Goal: Task Accomplishment & Management: Complete application form

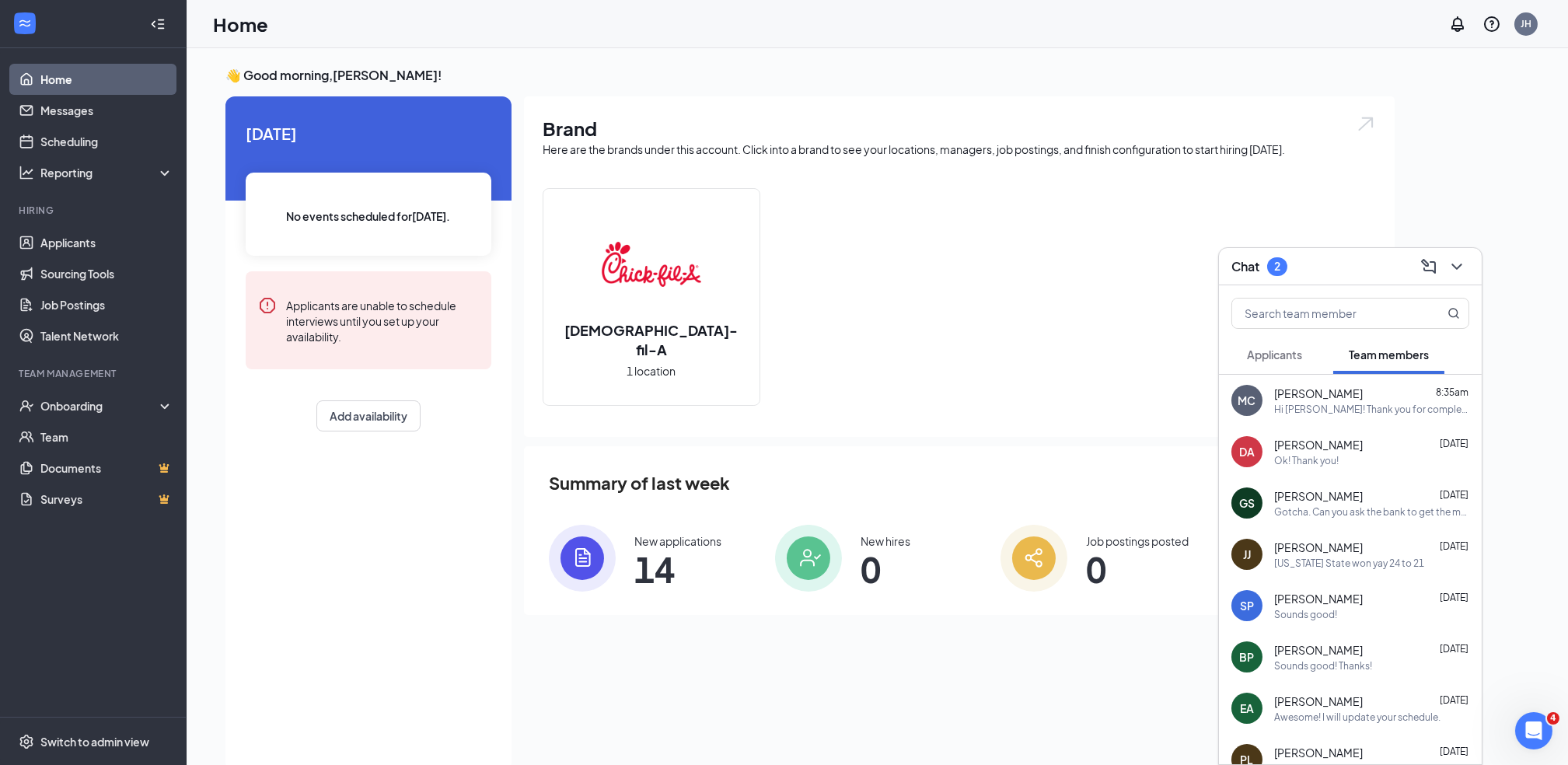
click at [1289, 360] on span "Applicants" at bounding box center [1274, 354] width 55 height 14
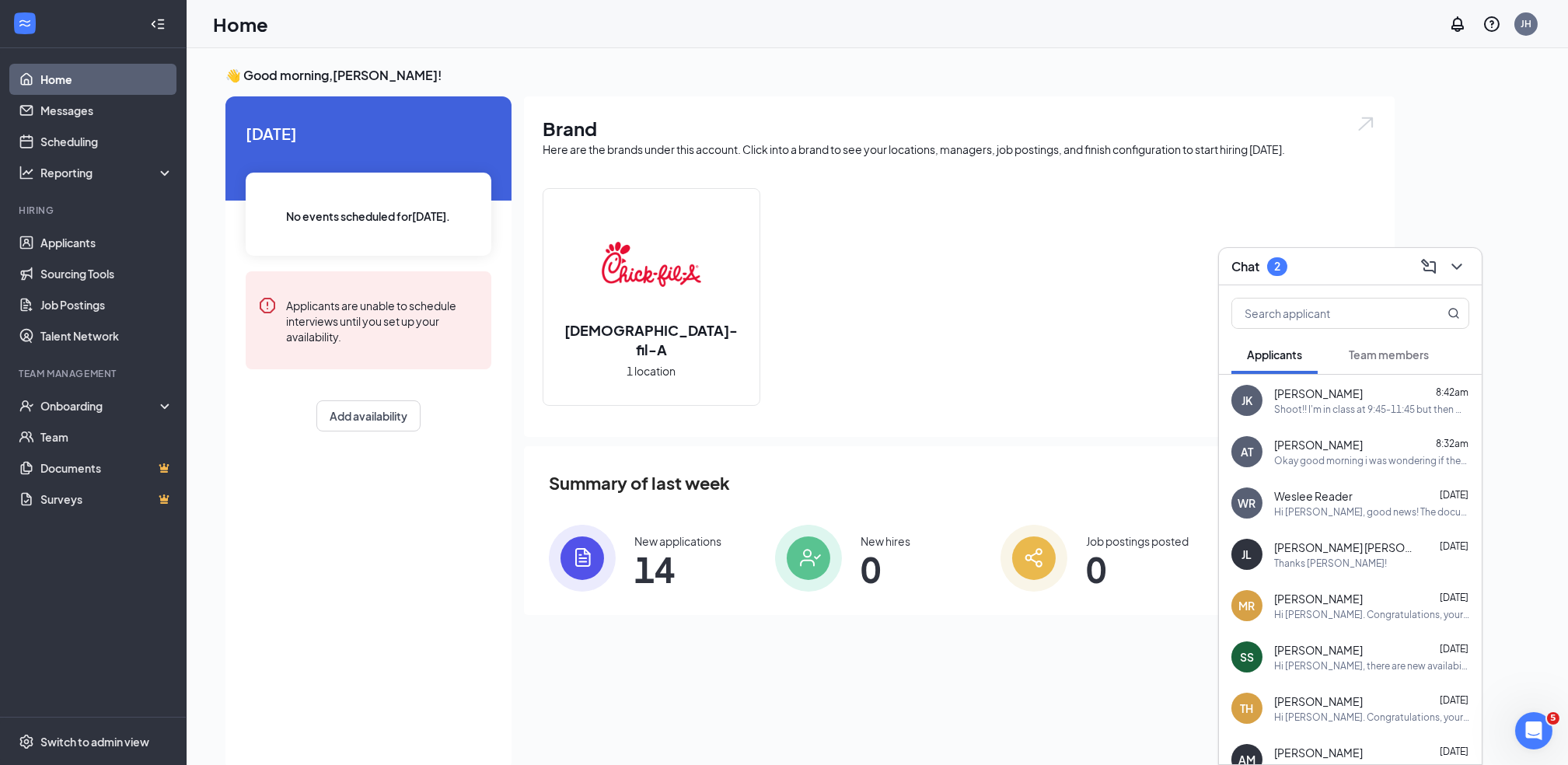
click at [1323, 278] on div "Chat 2" at bounding box center [1350, 266] width 262 height 38
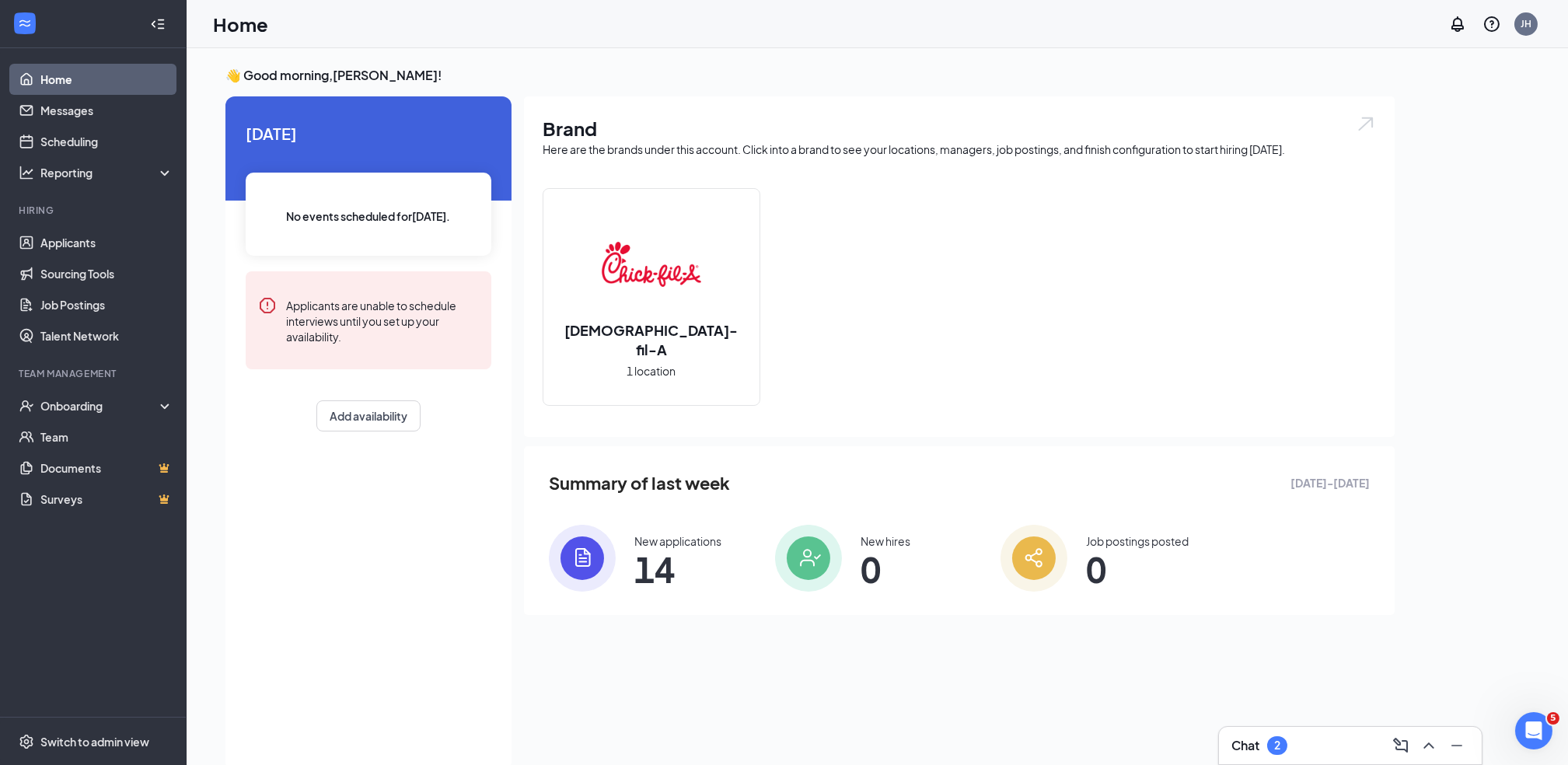
click at [1320, 733] on div "Chat 2" at bounding box center [1350, 746] width 238 height 25
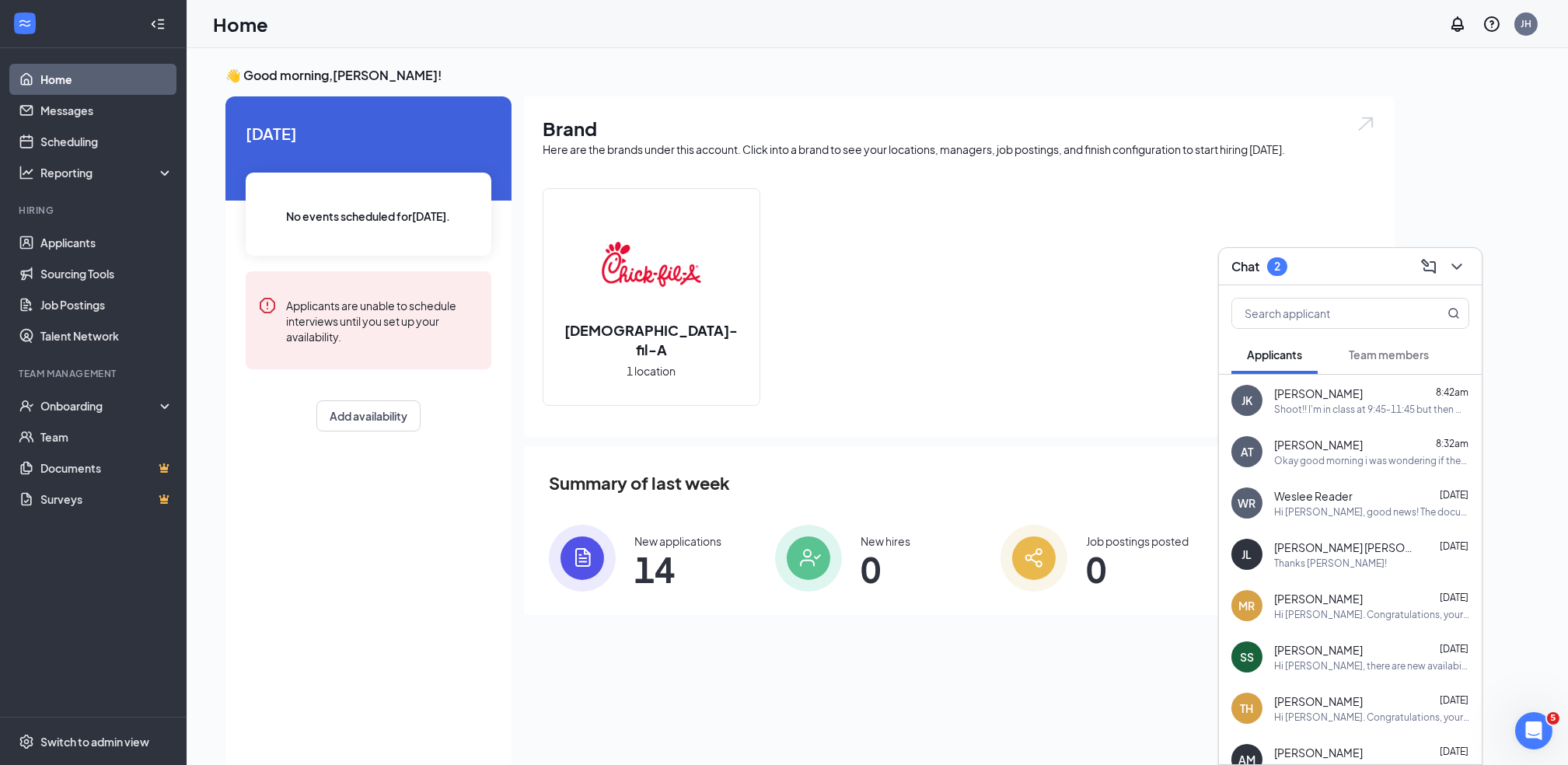
click at [1395, 351] on span "Team members" at bounding box center [1388, 354] width 80 height 14
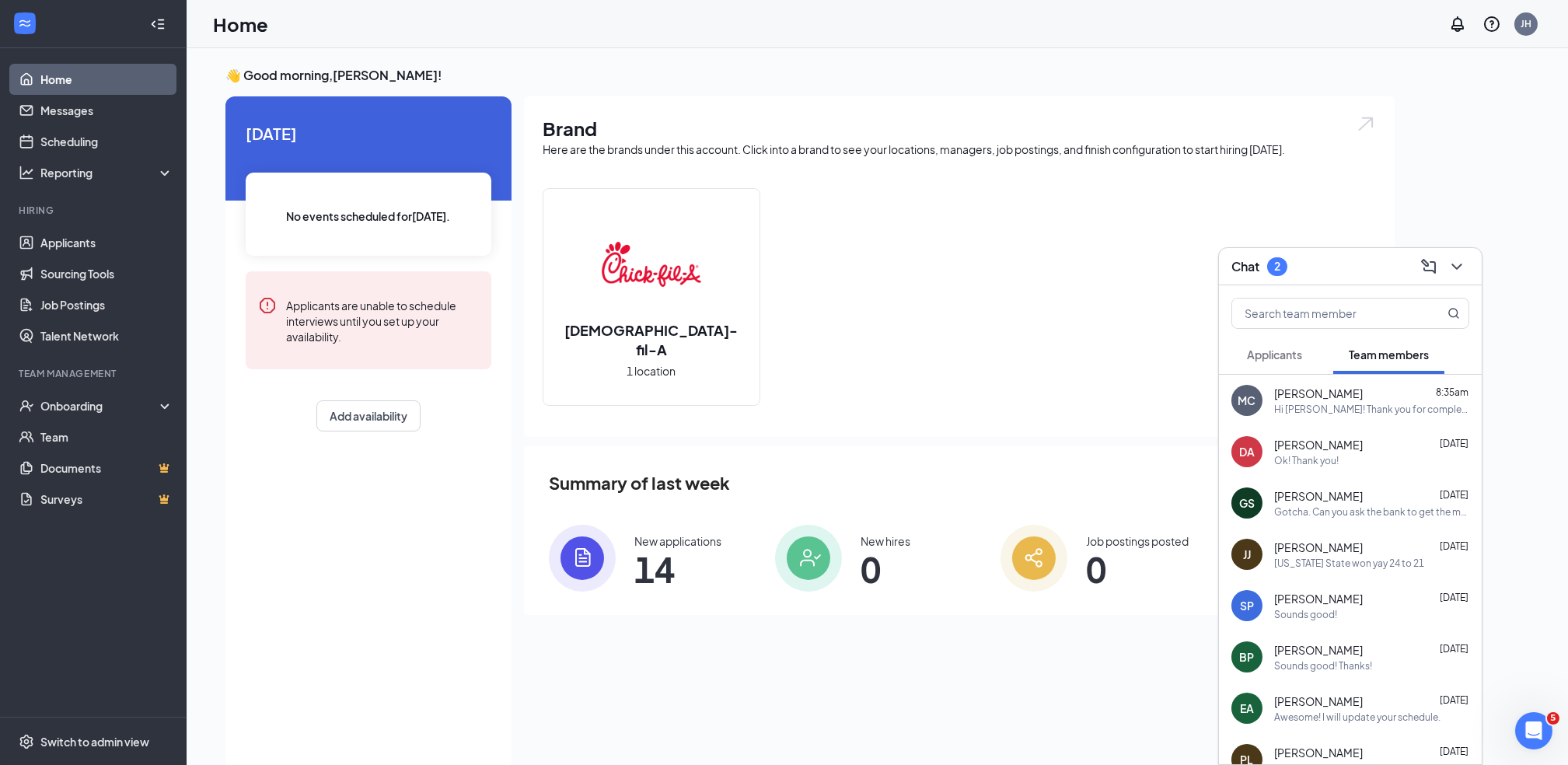
click at [1270, 355] on span "Applicants" at bounding box center [1274, 354] width 55 height 14
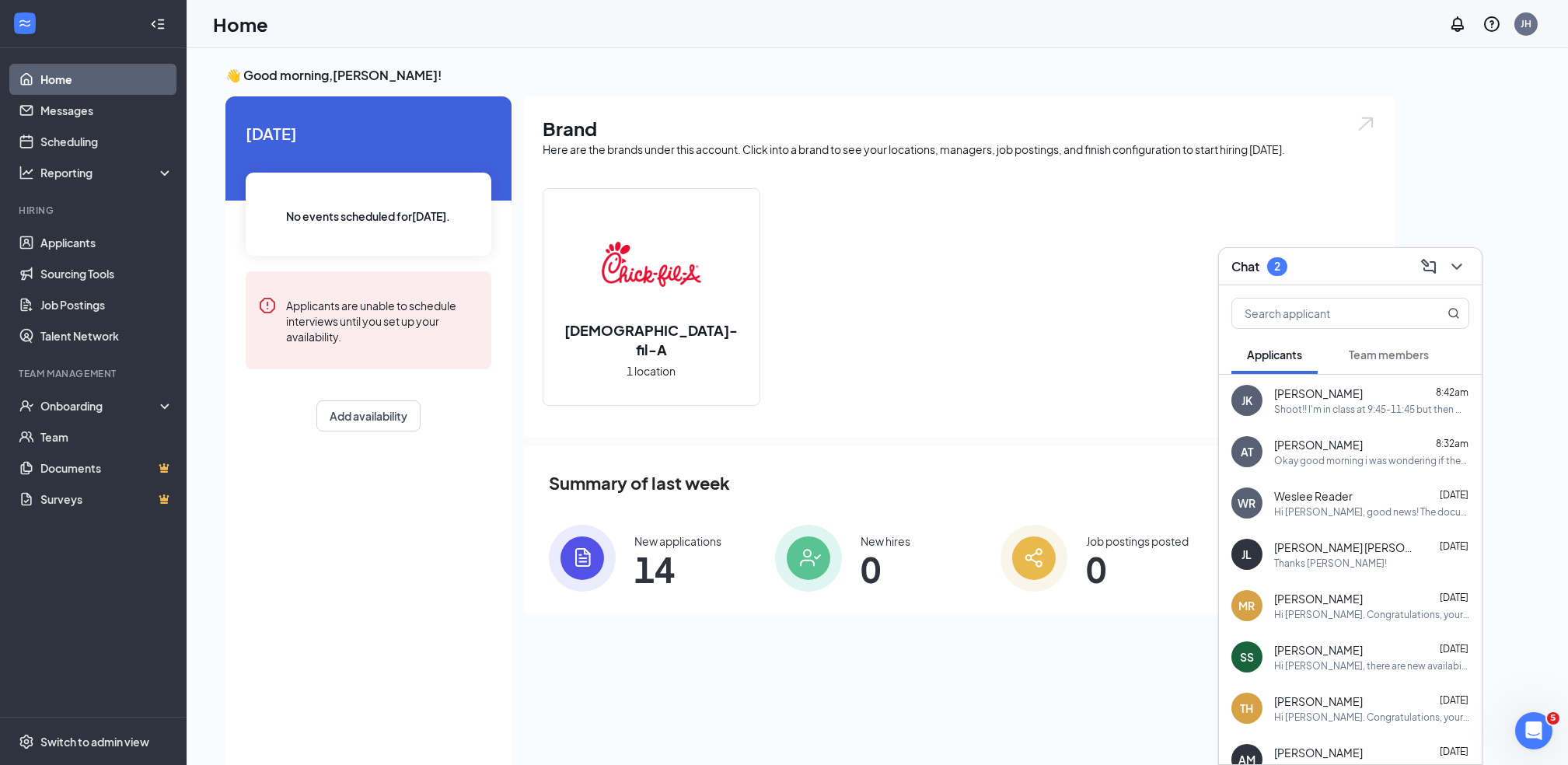
click at [1325, 390] on span "[PERSON_NAME]" at bounding box center [1318, 394] width 88 height 16
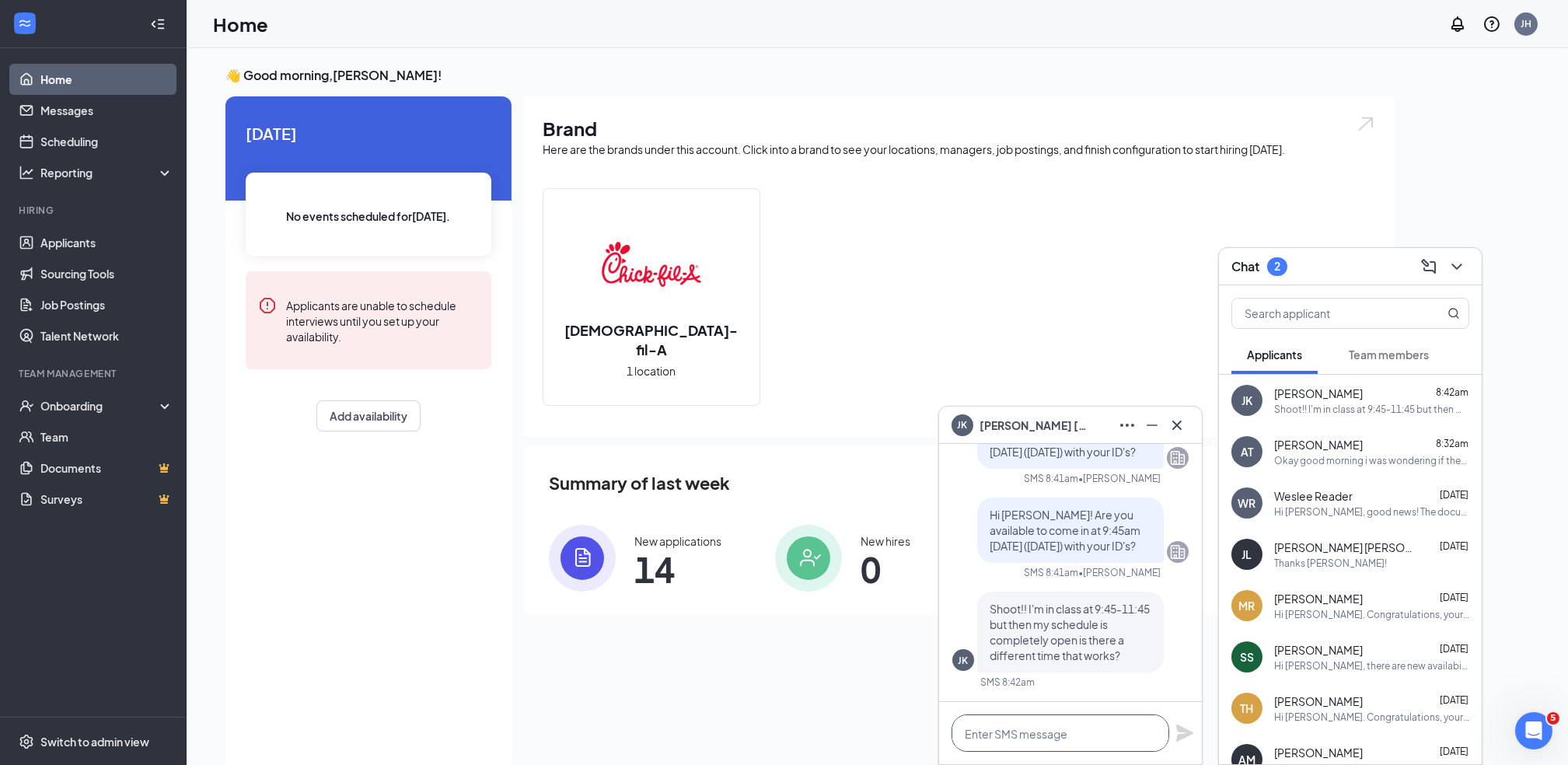
click at [1020, 740] on textarea at bounding box center [1060, 733] width 218 height 38
type textarea "No worries! Would 2:30pm work?"
click at [1175, 739] on icon "Plane" at bounding box center [1184, 733] width 18 height 18
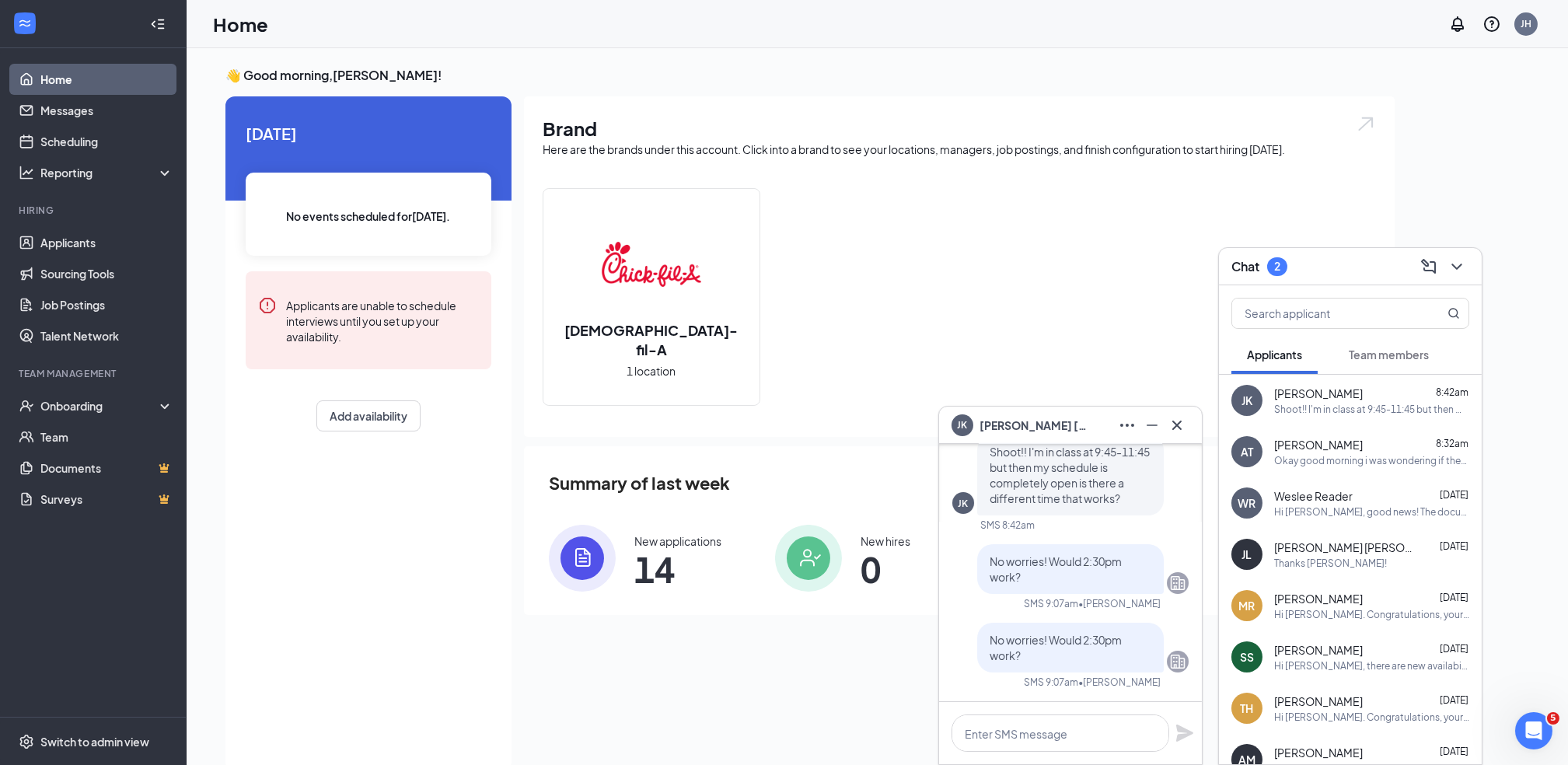
click at [1074, 414] on div "[PERSON_NAME] Jaidynn [PERSON_NAME]" at bounding box center [1070, 425] width 238 height 25
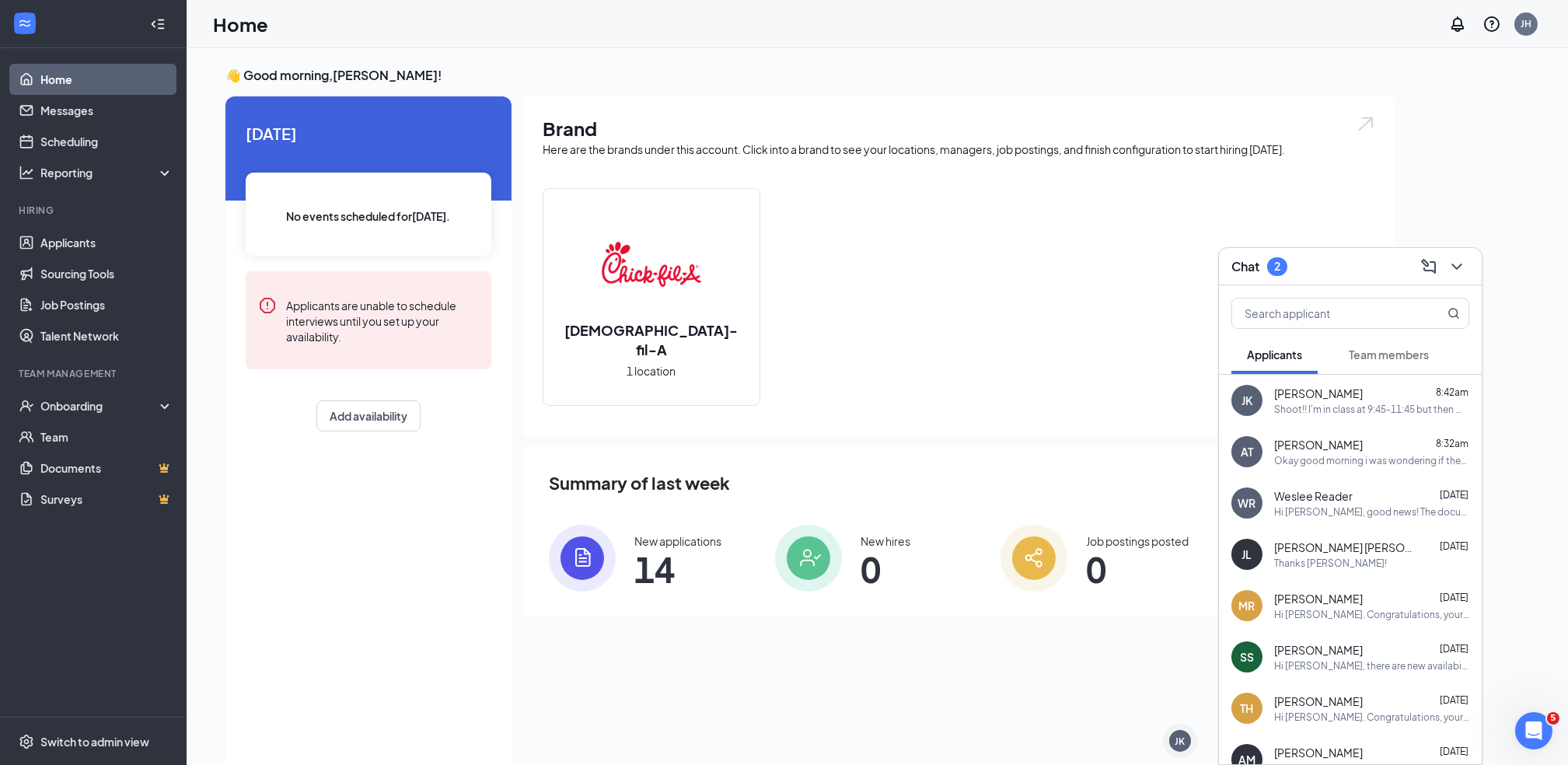
click at [1316, 274] on div "Chat 2" at bounding box center [1350, 266] width 238 height 25
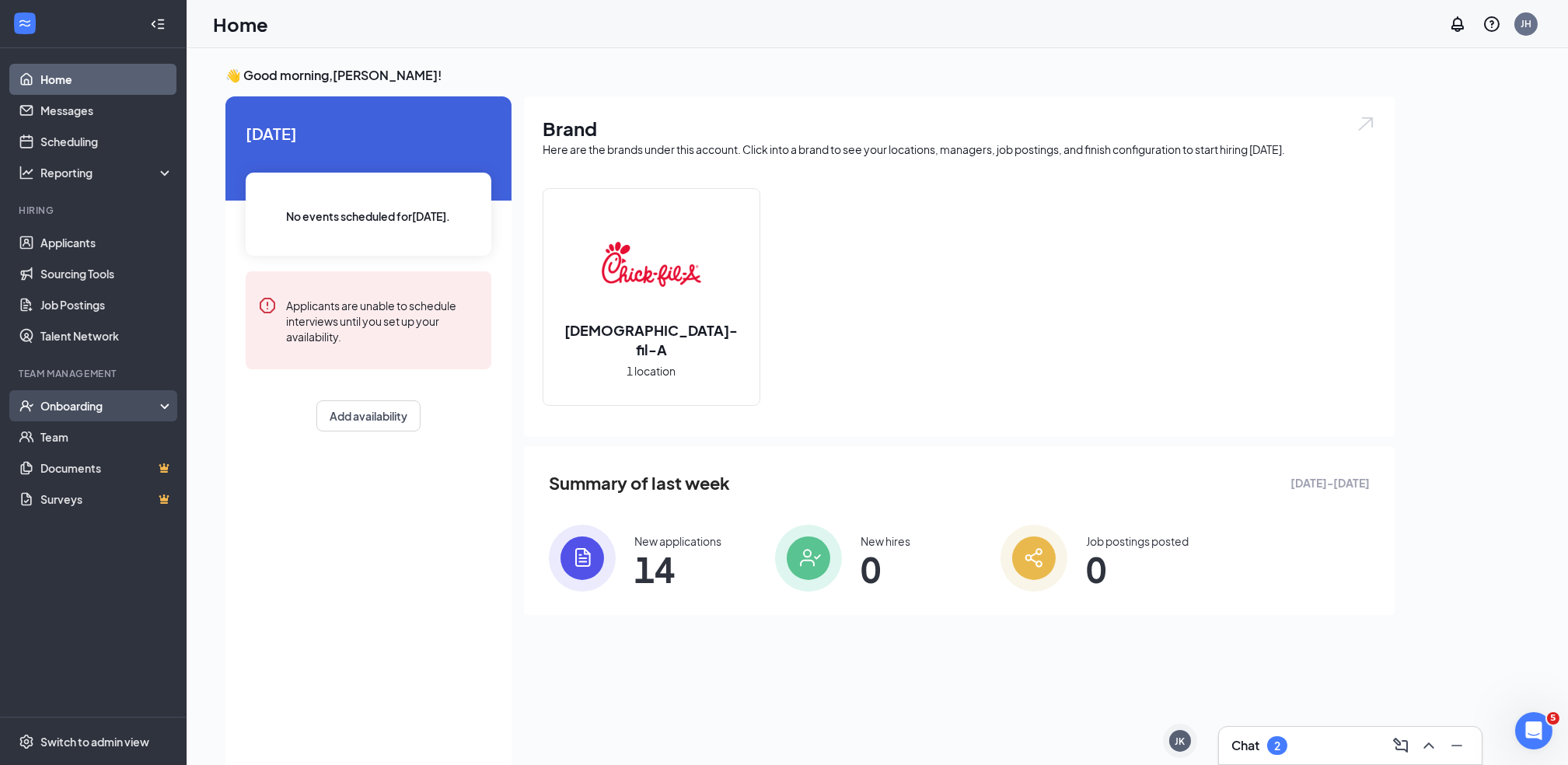
click at [143, 406] on div "Onboarding" at bounding box center [100, 406] width 120 height 16
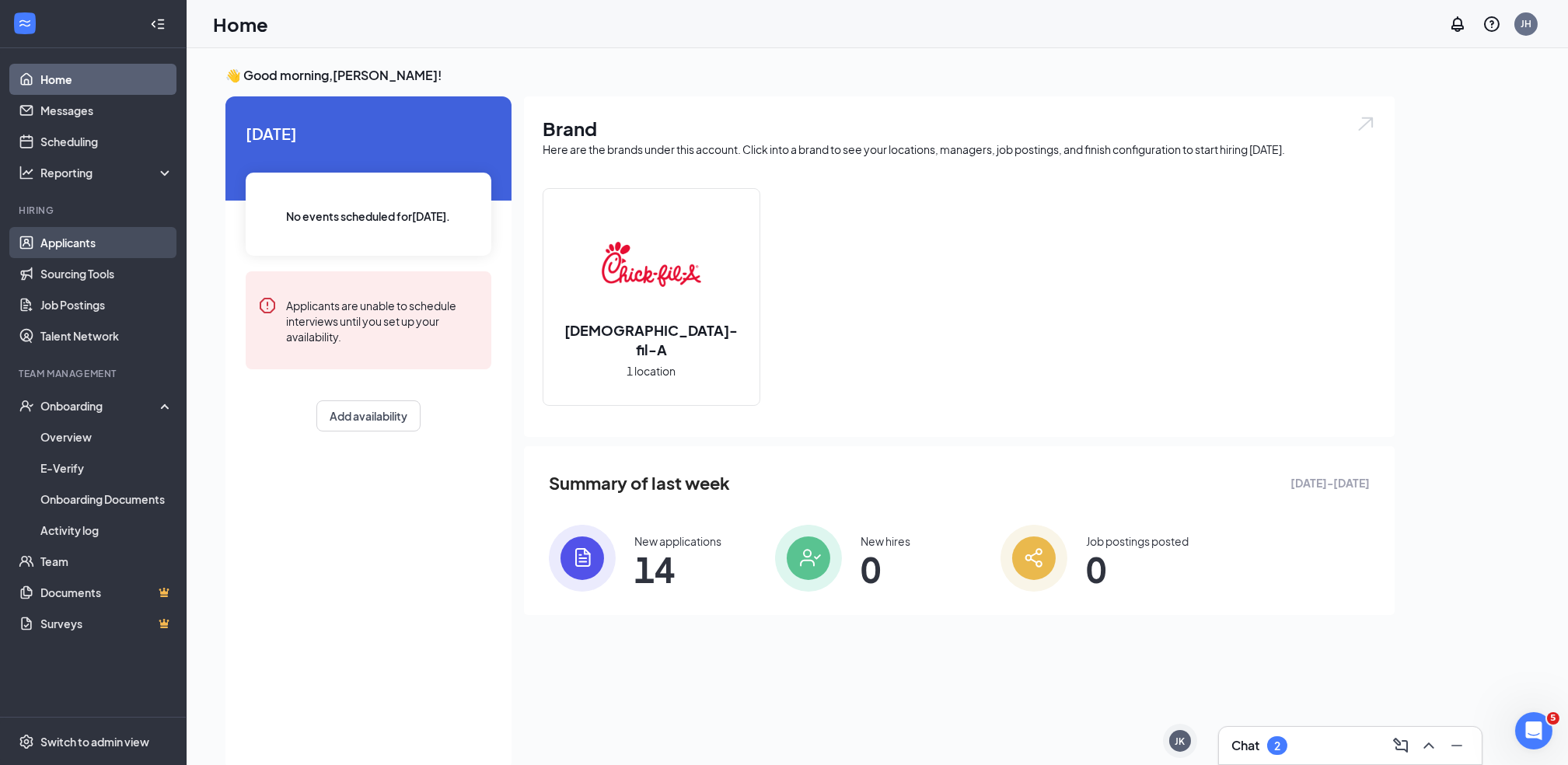
click at [94, 236] on link "Applicants" at bounding box center [107, 242] width 133 height 32
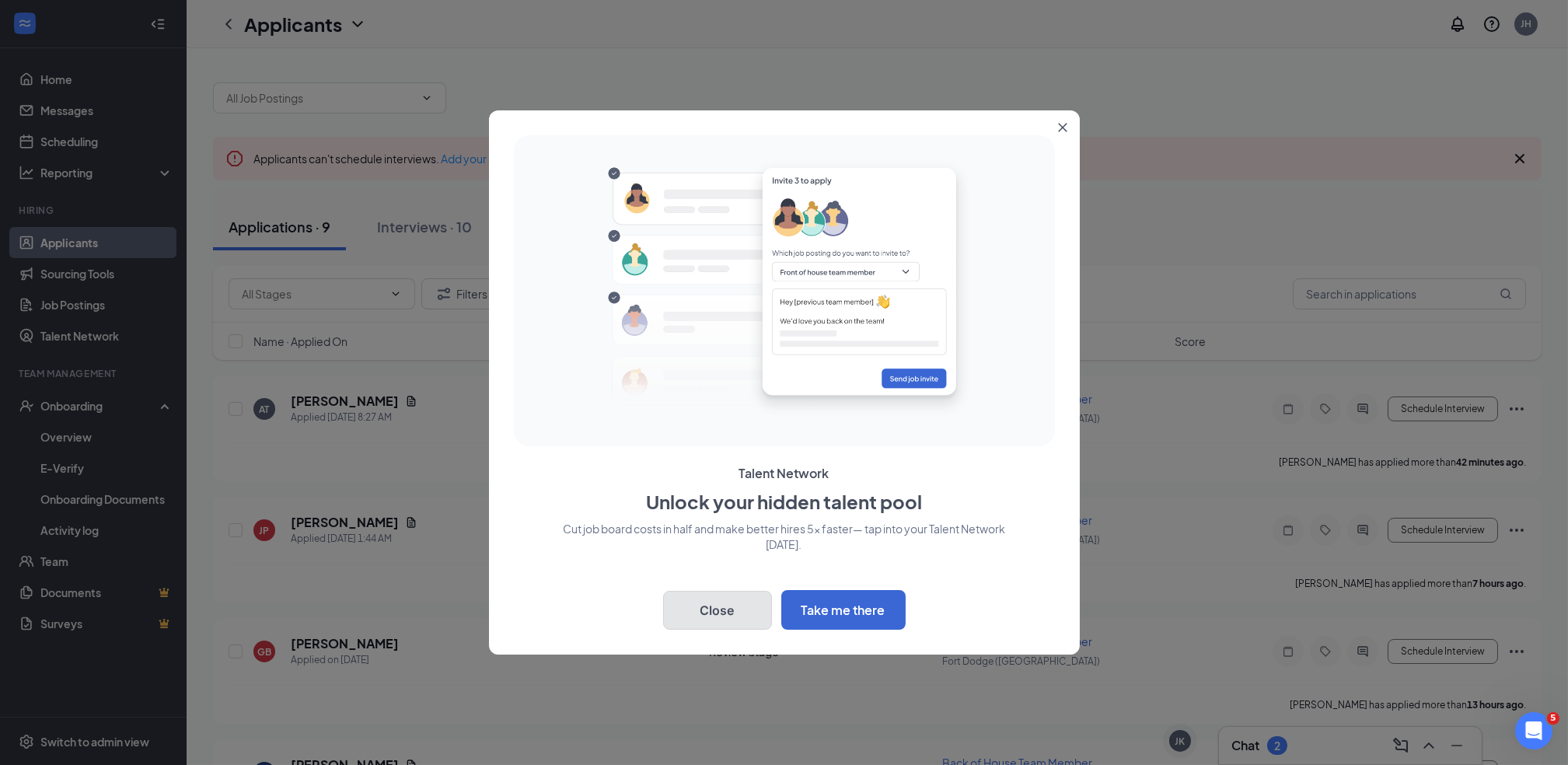
click at [736, 619] on button "Close" at bounding box center [718, 610] width 108 height 39
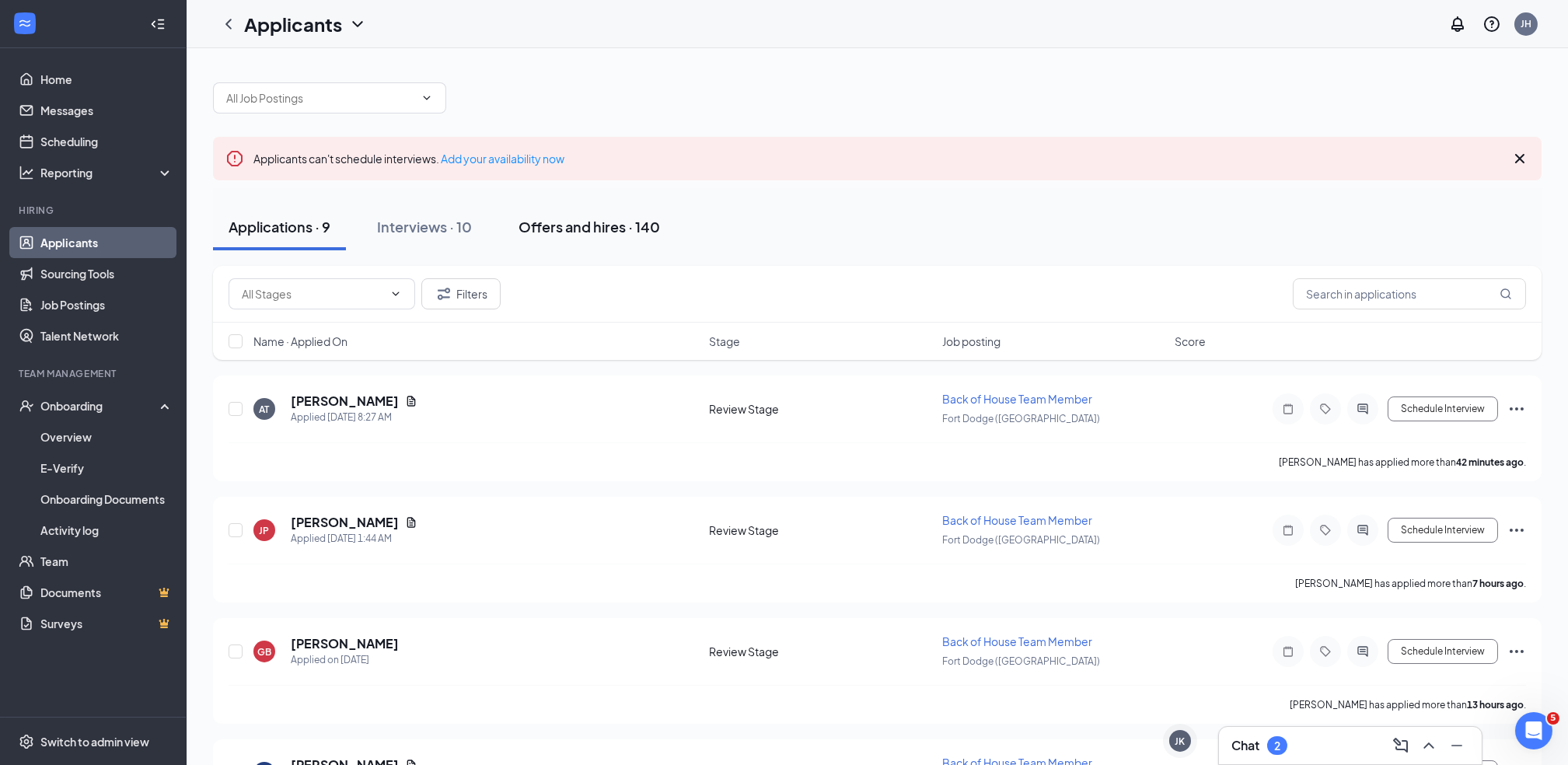
click at [620, 235] on div "Offers and hires · 140" at bounding box center [589, 227] width 142 height 19
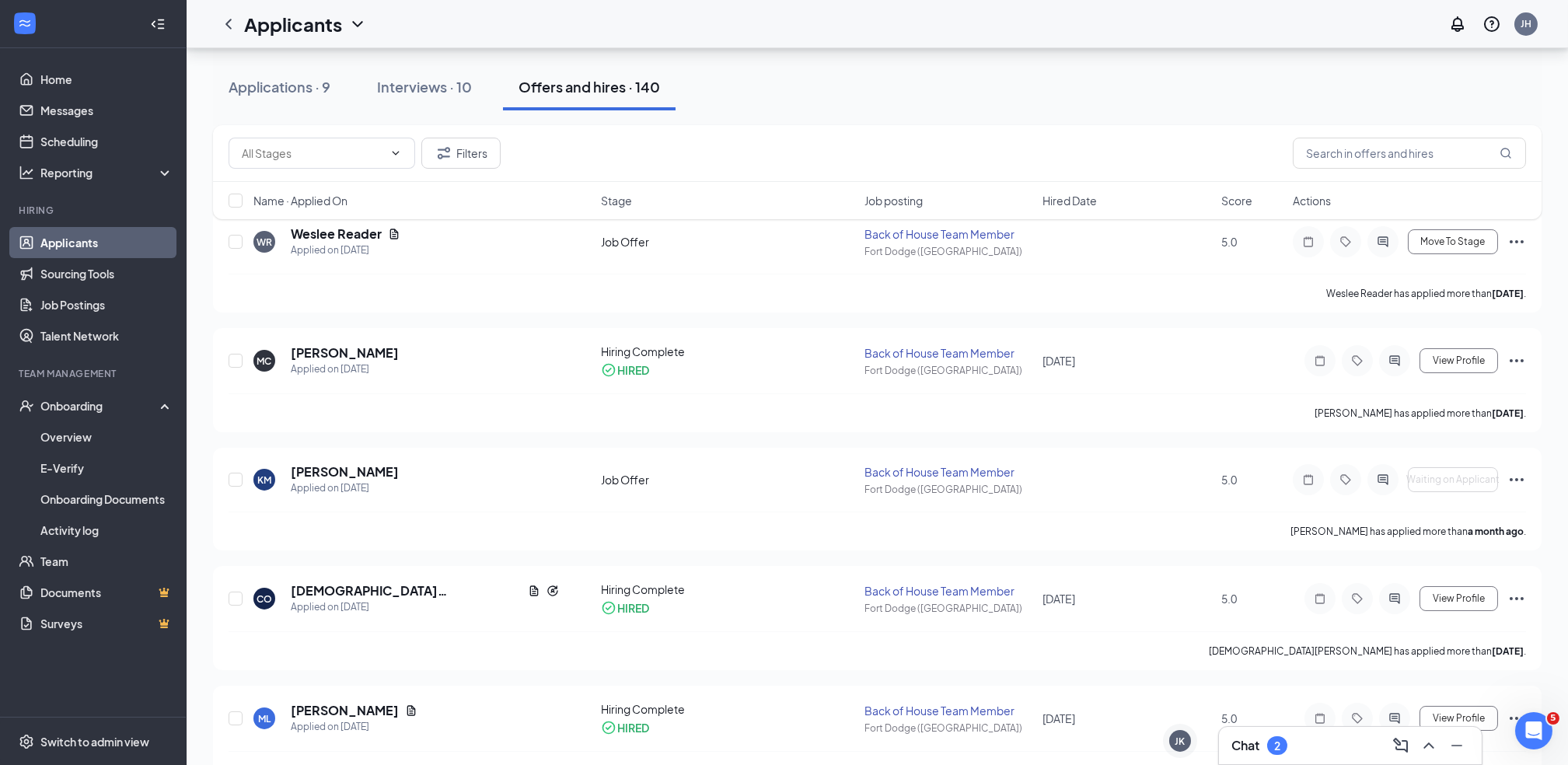
scroll to position [165, 0]
click at [1438, 241] on span "Move To Stage" at bounding box center [1453, 241] width 65 height 11
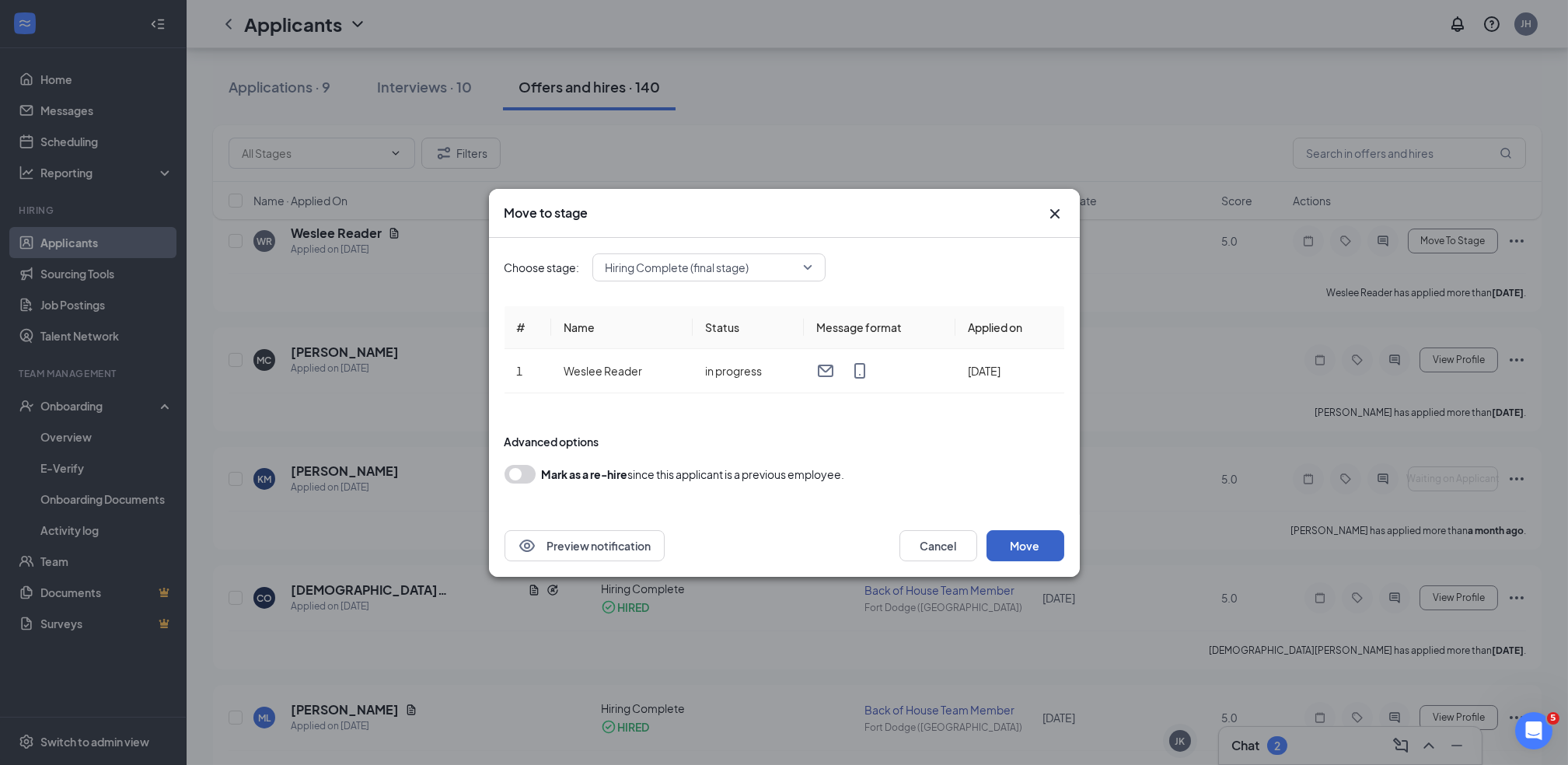
click at [1033, 541] on button "Move" at bounding box center [1025, 546] width 78 height 32
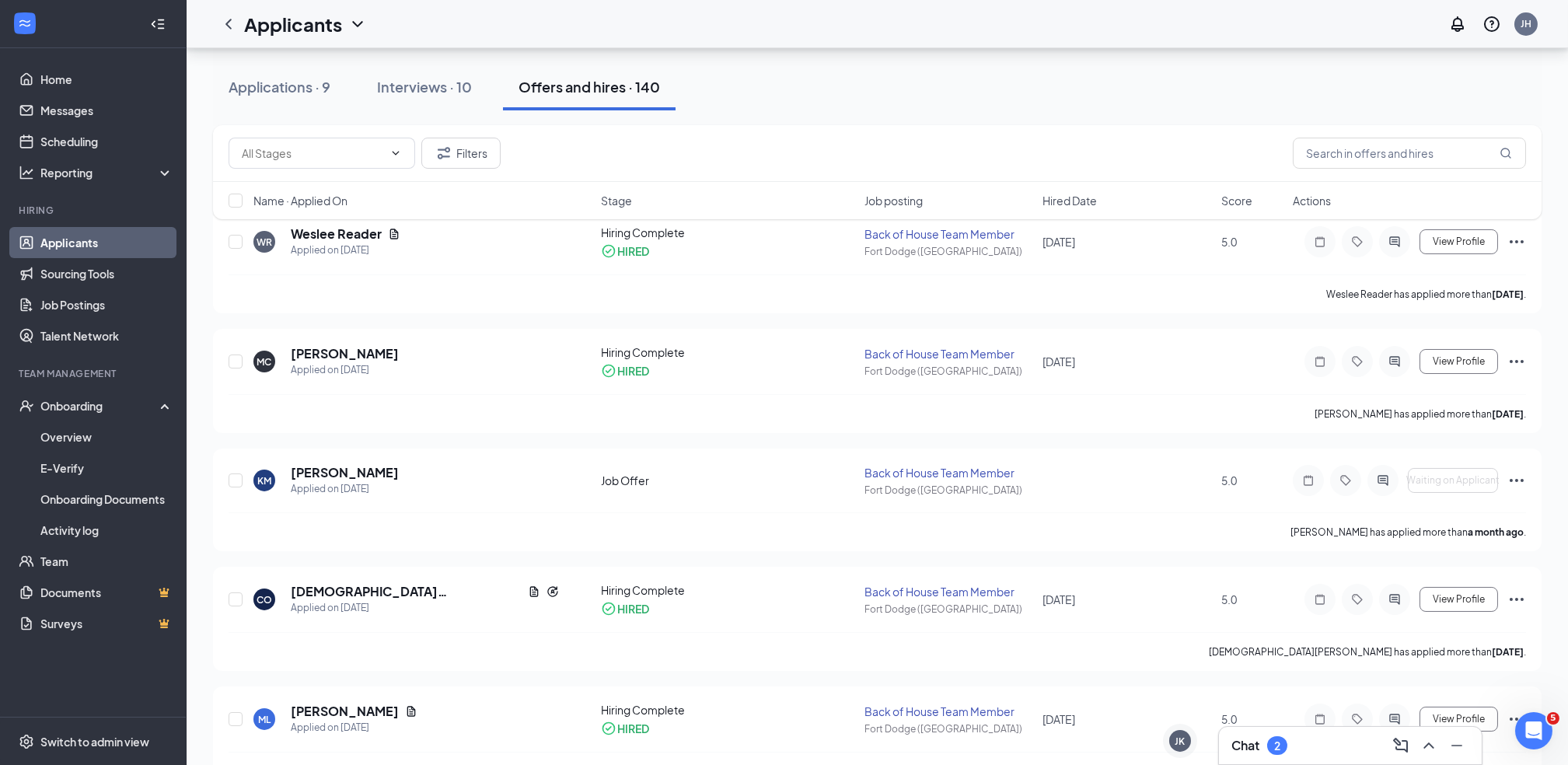
click at [883, 115] on div "Applications · 9 Interviews · 10 Offers and hires · 140" at bounding box center [877, 87] width 1328 height 78
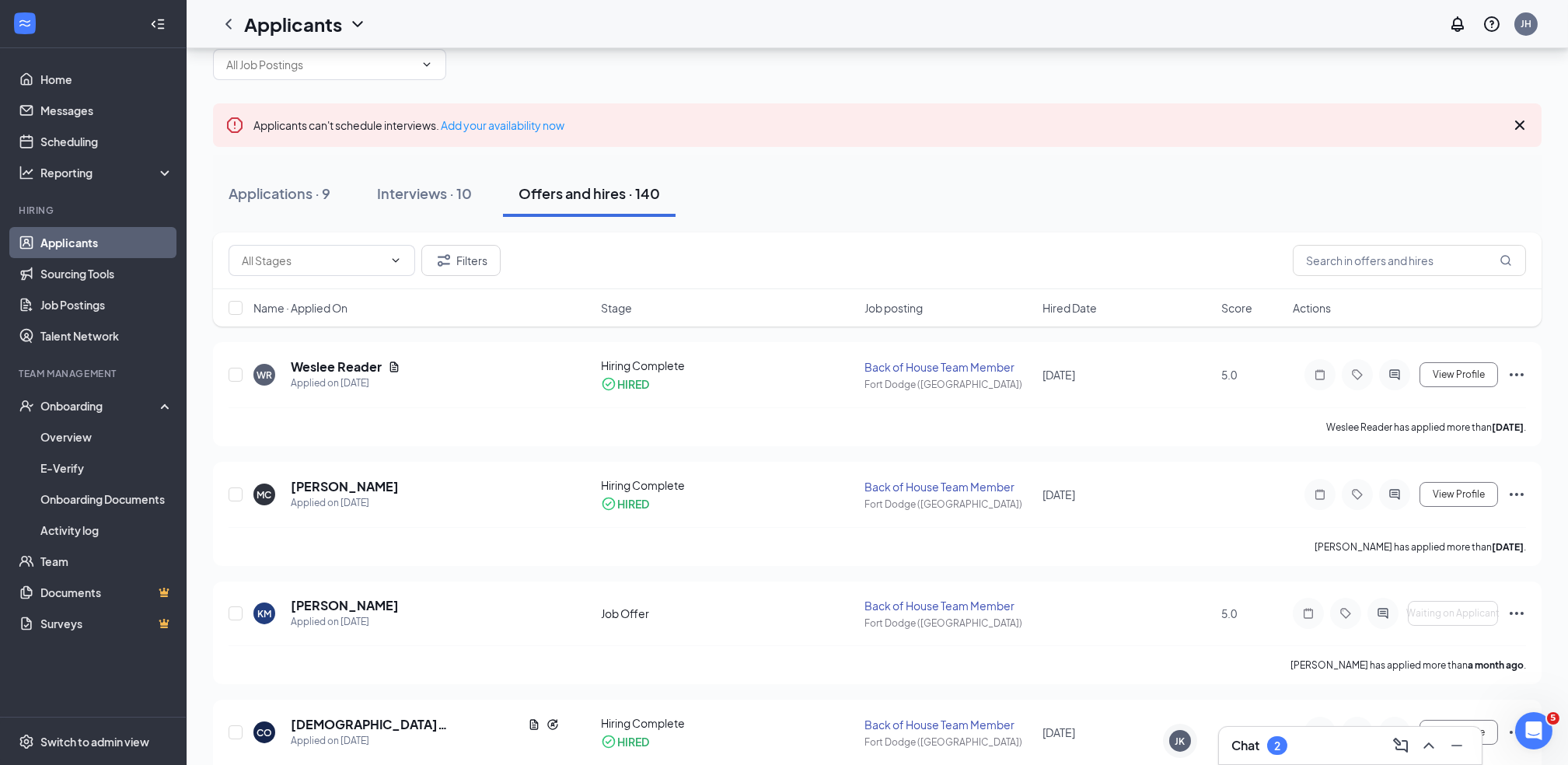
scroll to position [32, 0]
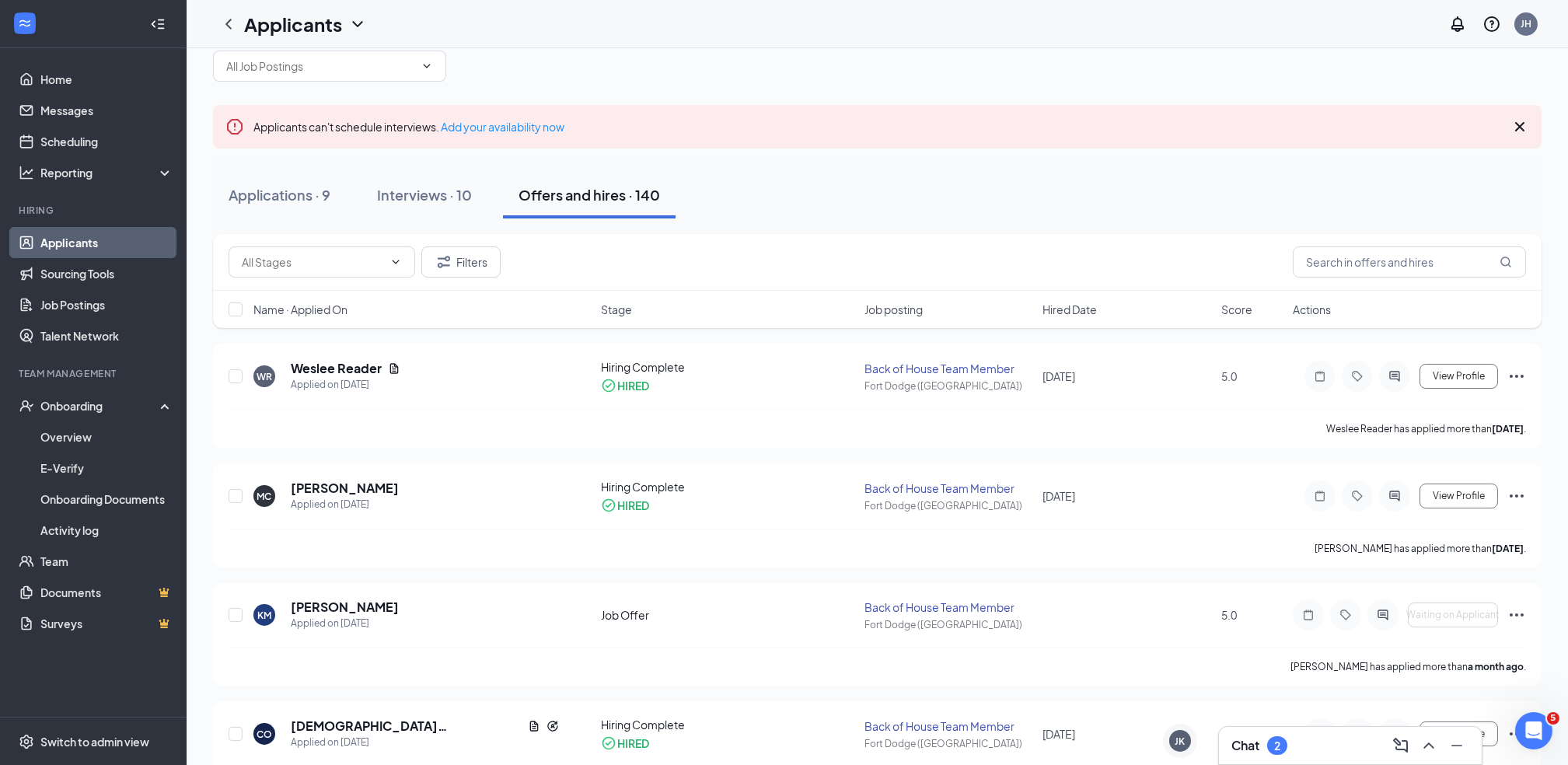
click at [804, 181] on div "Applications · 9 Interviews · 10 Offers and hires · 140" at bounding box center [877, 194] width 1328 height 46
click at [80, 435] on link "Overview" at bounding box center [107, 437] width 133 height 32
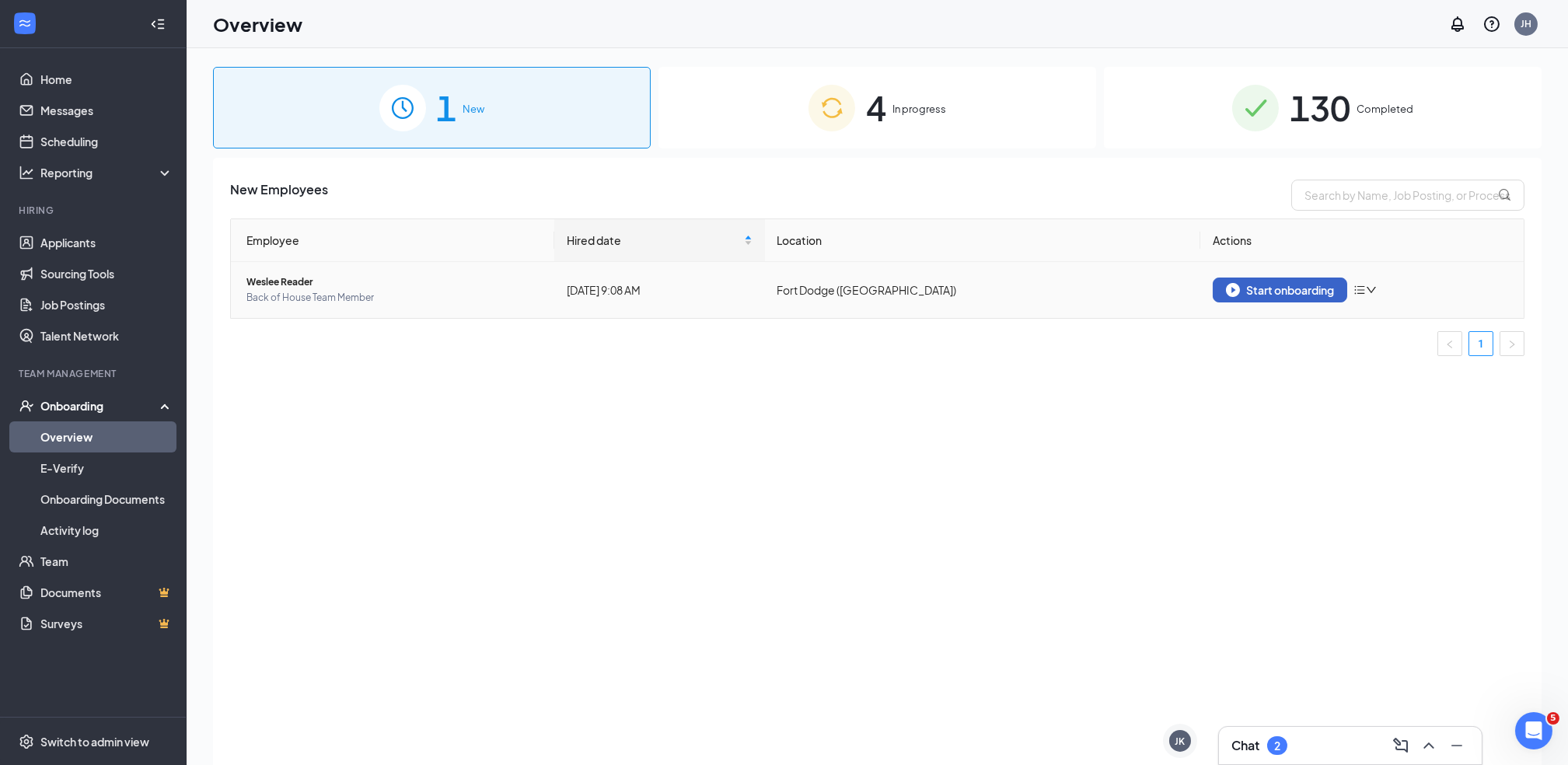
click at [1264, 283] on div "Start onboarding" at bounding box center [1279, 290] width 108 height 14
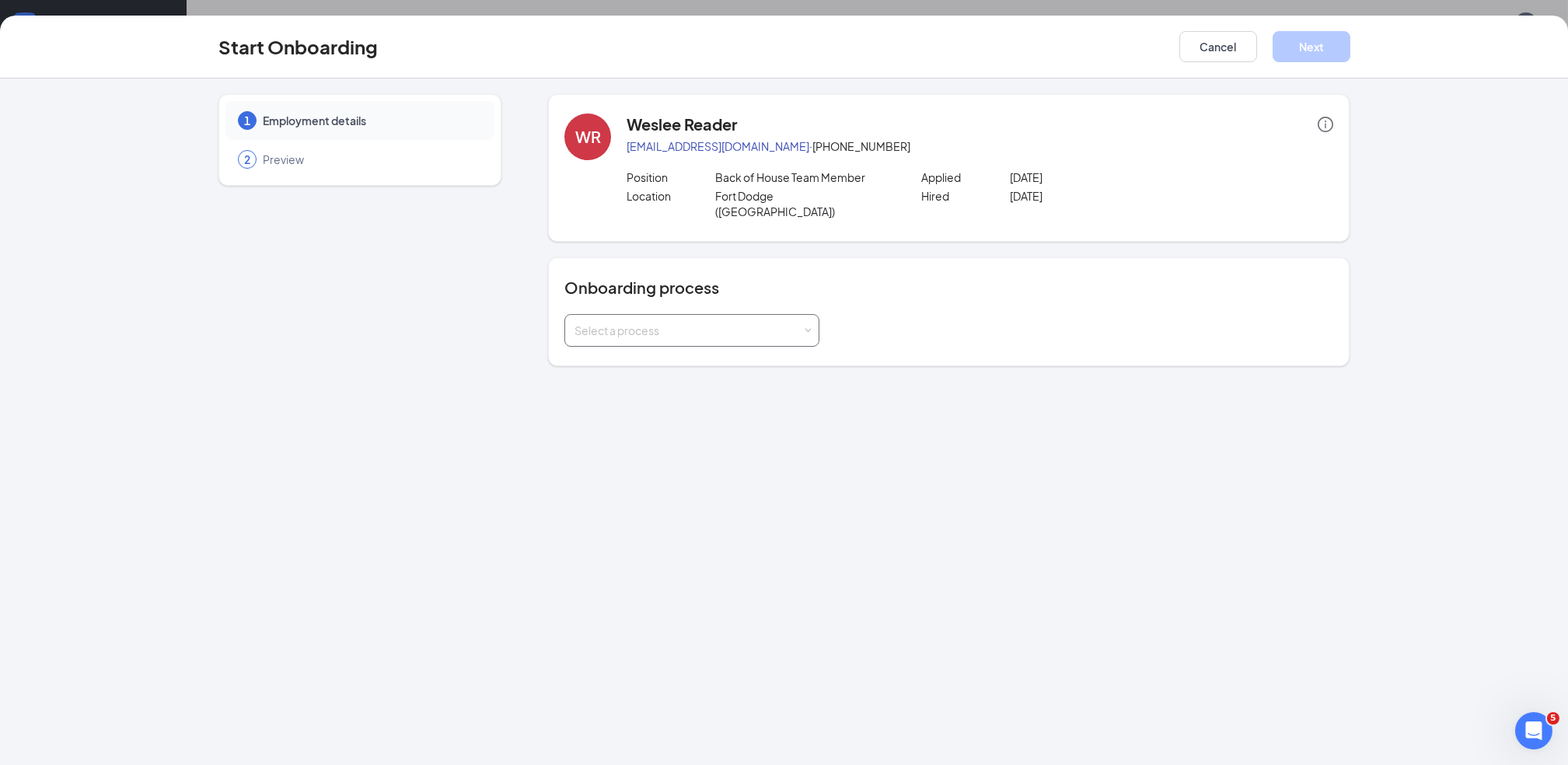
click at [780, 323] on div "Select a process" at bounding box center [688, 331] width 228 height 16
click at [648, 347] on span "New Hire Onboarding" at bounding box center [626, 348] width 109 height 14
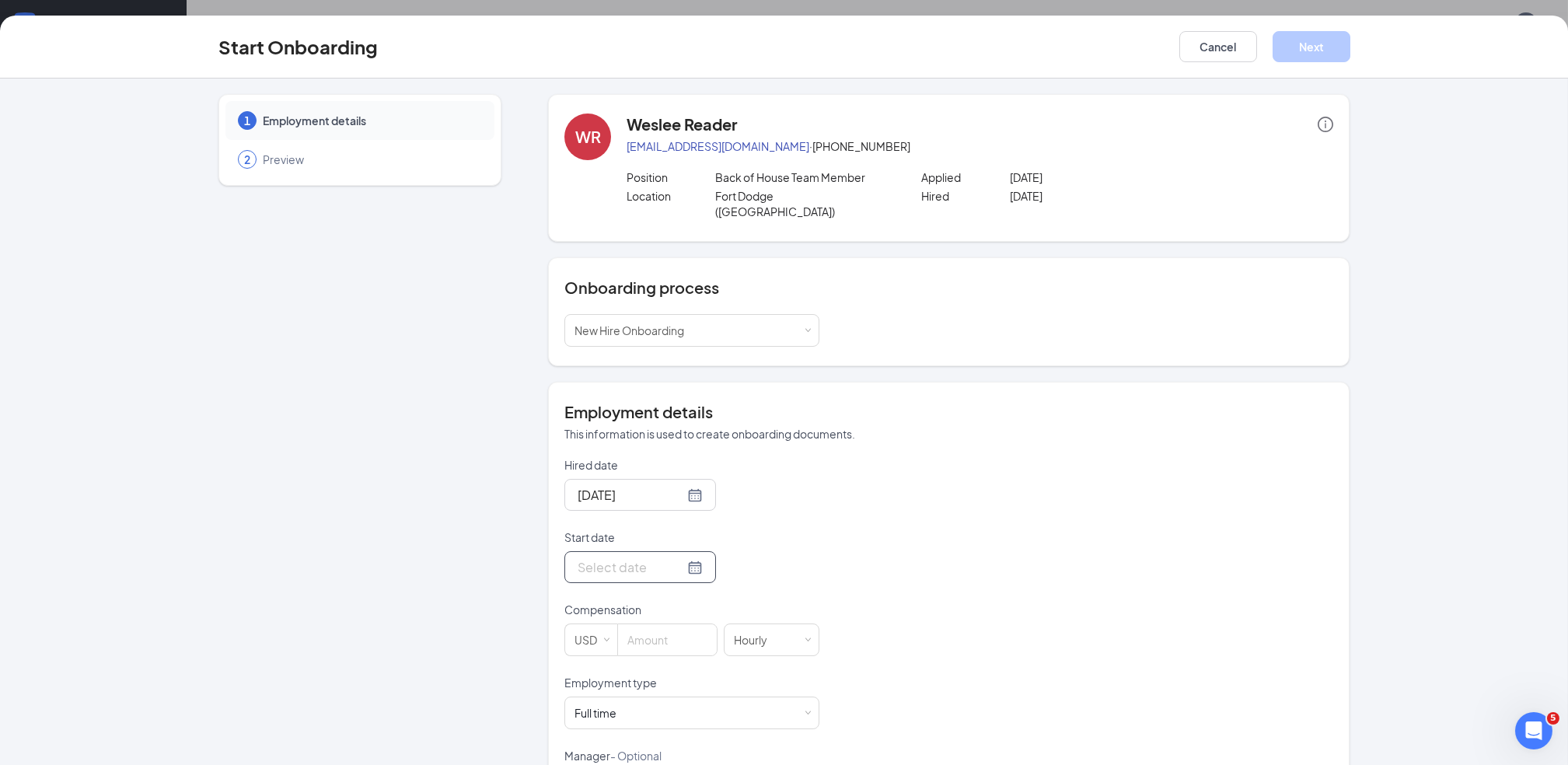
click at [680, 555] on div at bounding box center [640, 567] width 151 height 32
type input "[DATE]"
click at [606, 489] on div "1" at bounding box center [615, 498] width 18 height 18
click at [640, 634] on input at bounding box center [667, 640] width 99 height 32
type input "12"
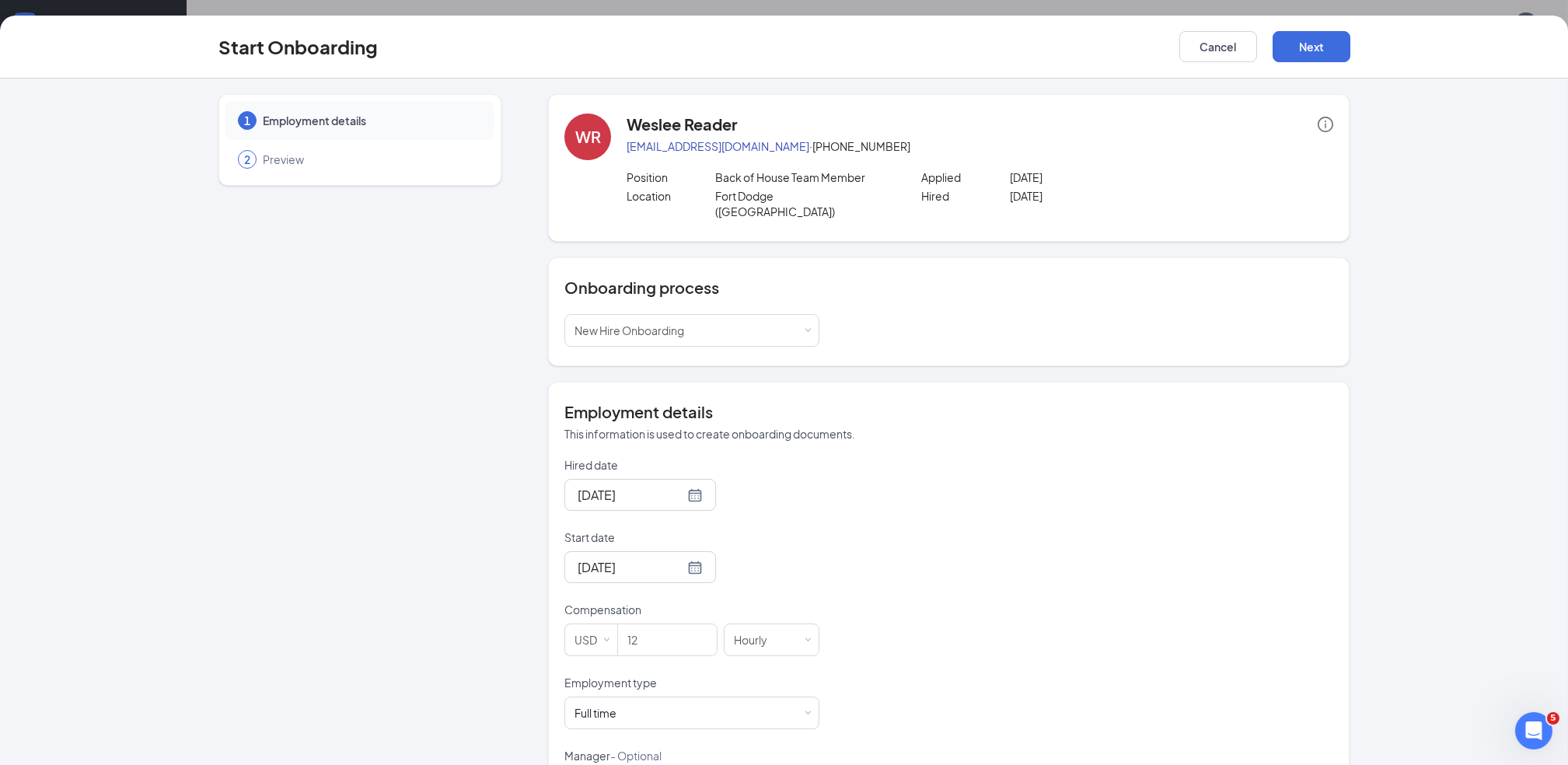
click at [890, 638] on div "Hired date [DATE] Start date [DATE] [DATE] Su Mo Tu We Th Fr Sa 31 1 2 3 4 5 6 …" at bounding box center [948, 711] width 768 height 509
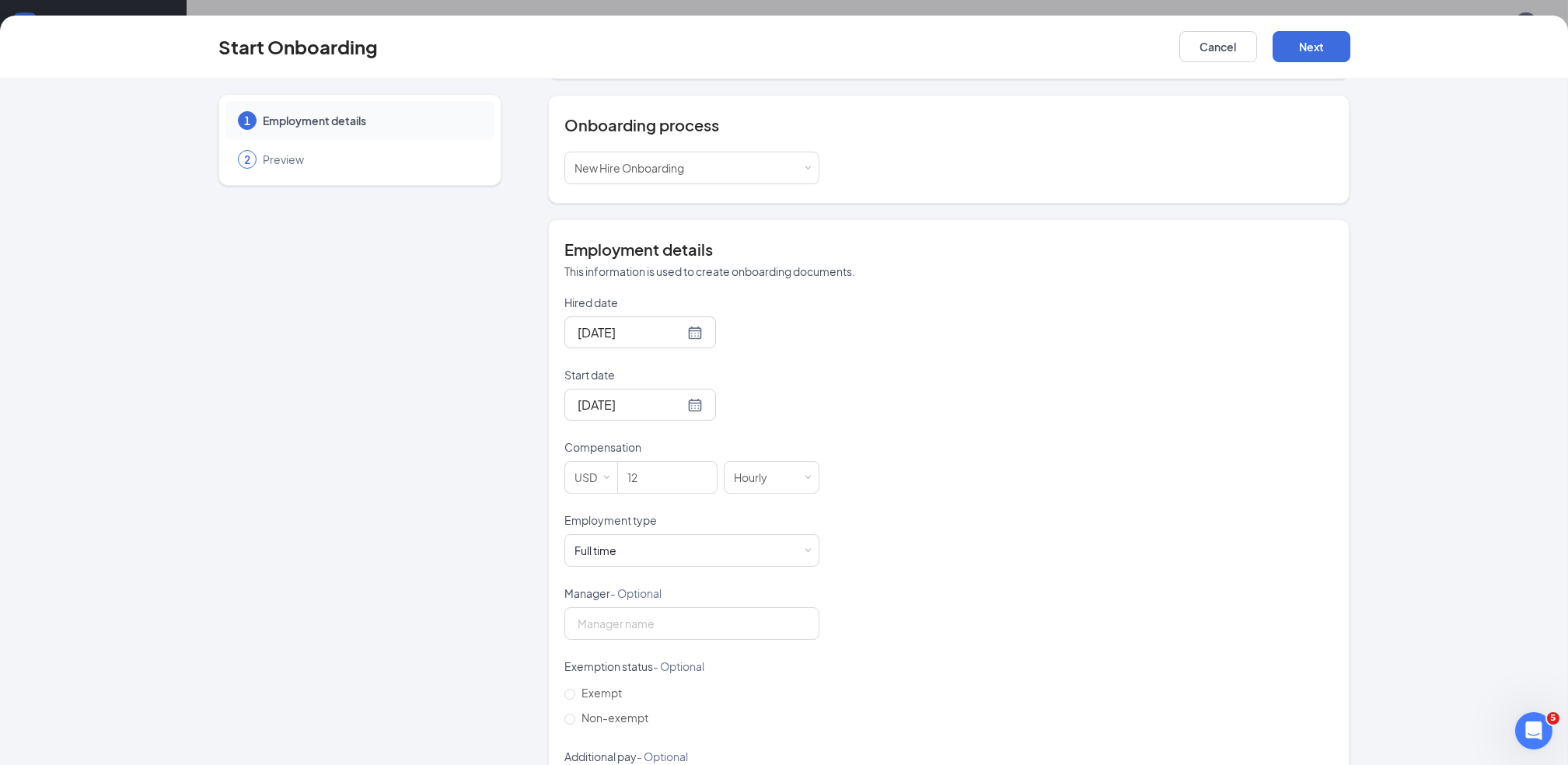
scroll to position [171, 0]
click at [761, 527] on div "Full time Works 30+ hours per week and is reasonably expected to work" at bounding box center [691, 543] width 234 height 32
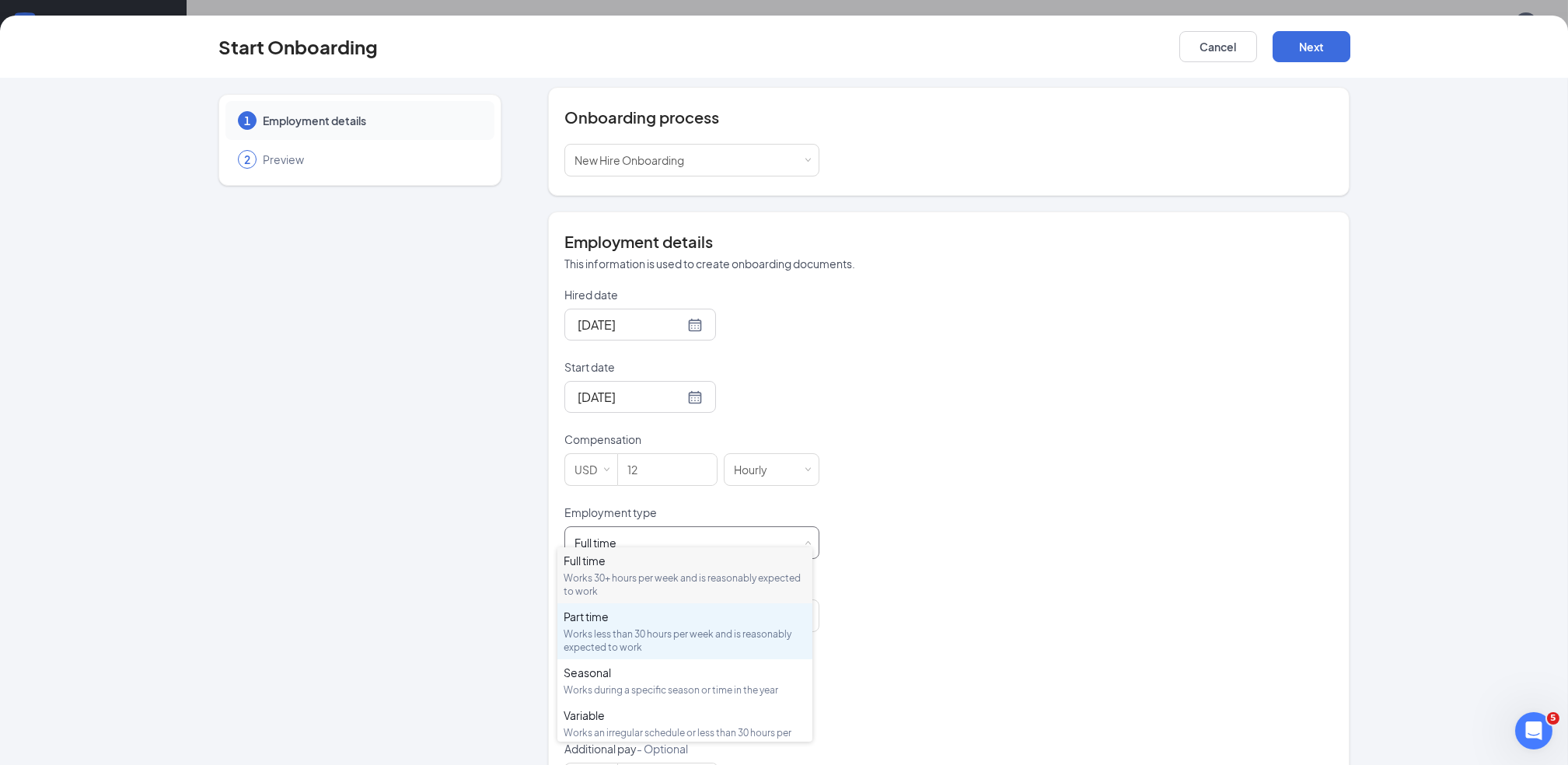
click at [605, 631] on div "Works less than 30 hours per week and is reasonably expected to work" at bounding box center [684, 641] width 242 height 26
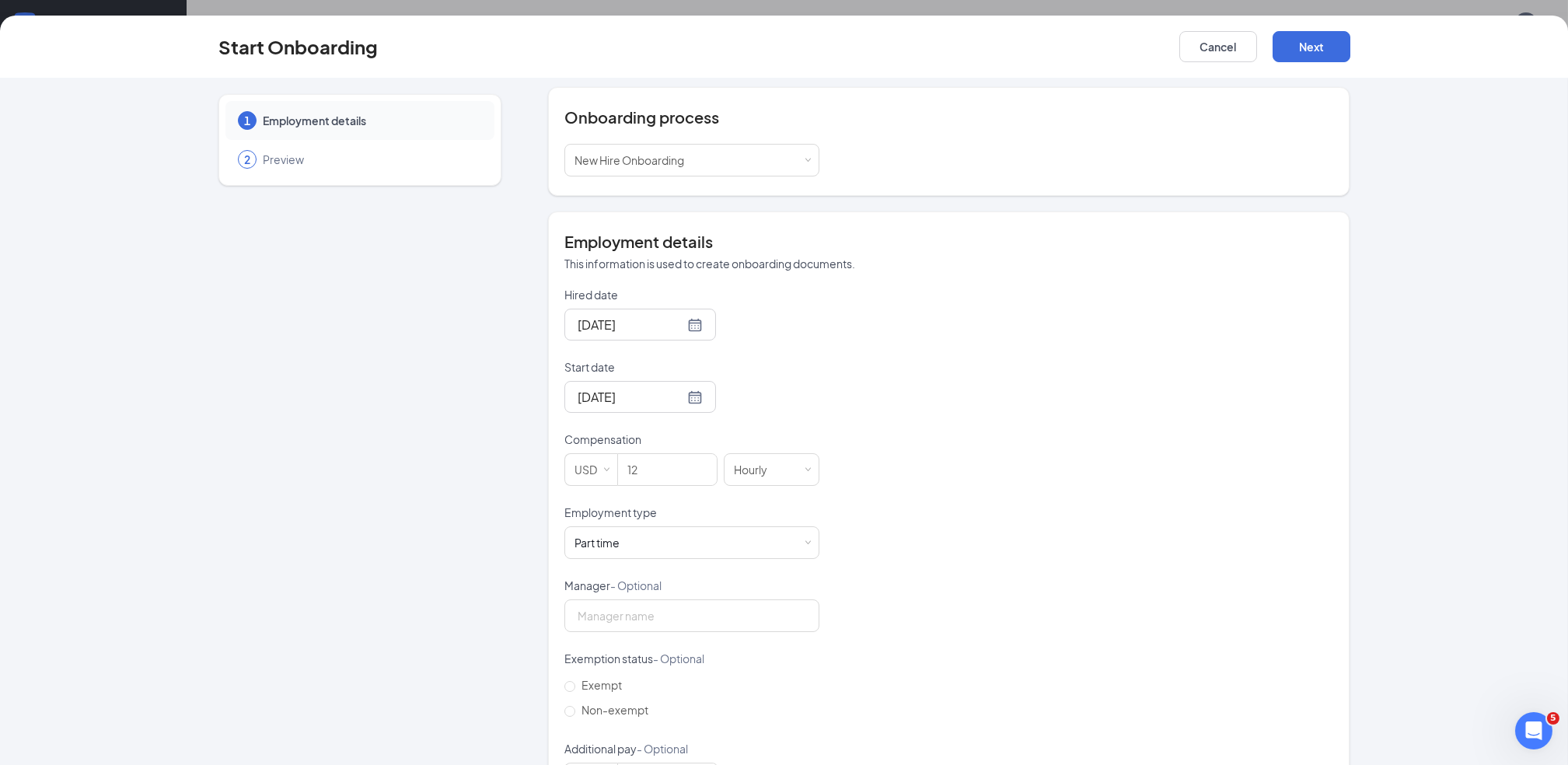
click at [1000, 569] on div "Hired date [DATE] Start date [DATE] [DATE] Su Mo Tu We Th Fr Sa 31 1 2 3 4 5 6 …" at bounding box center [948, 541] width 768 height 509
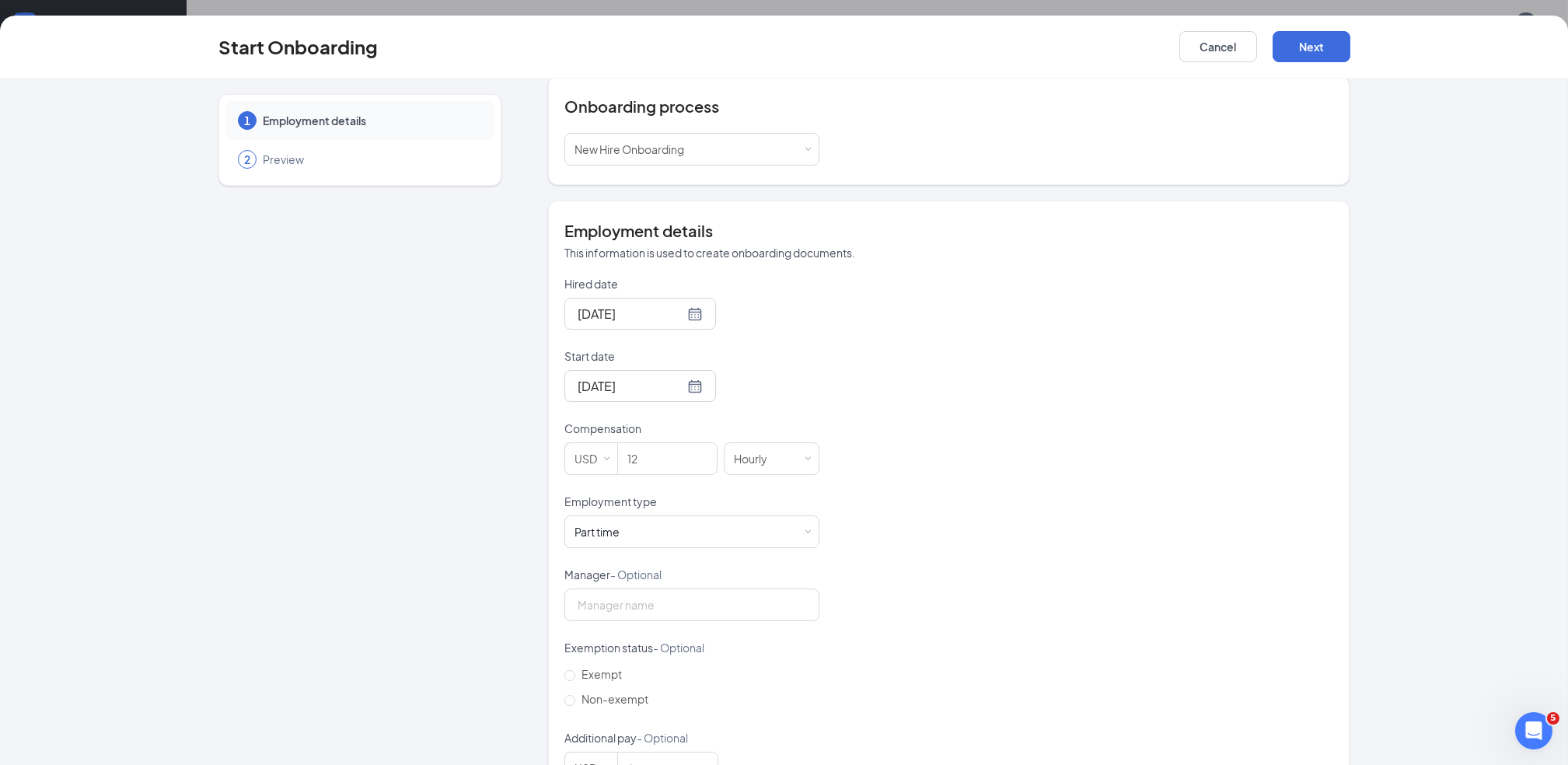
scroll to position [183, 0]
click at [1316, 50] on button "Next" at bounding box center [1311, 47] width 78 height 32
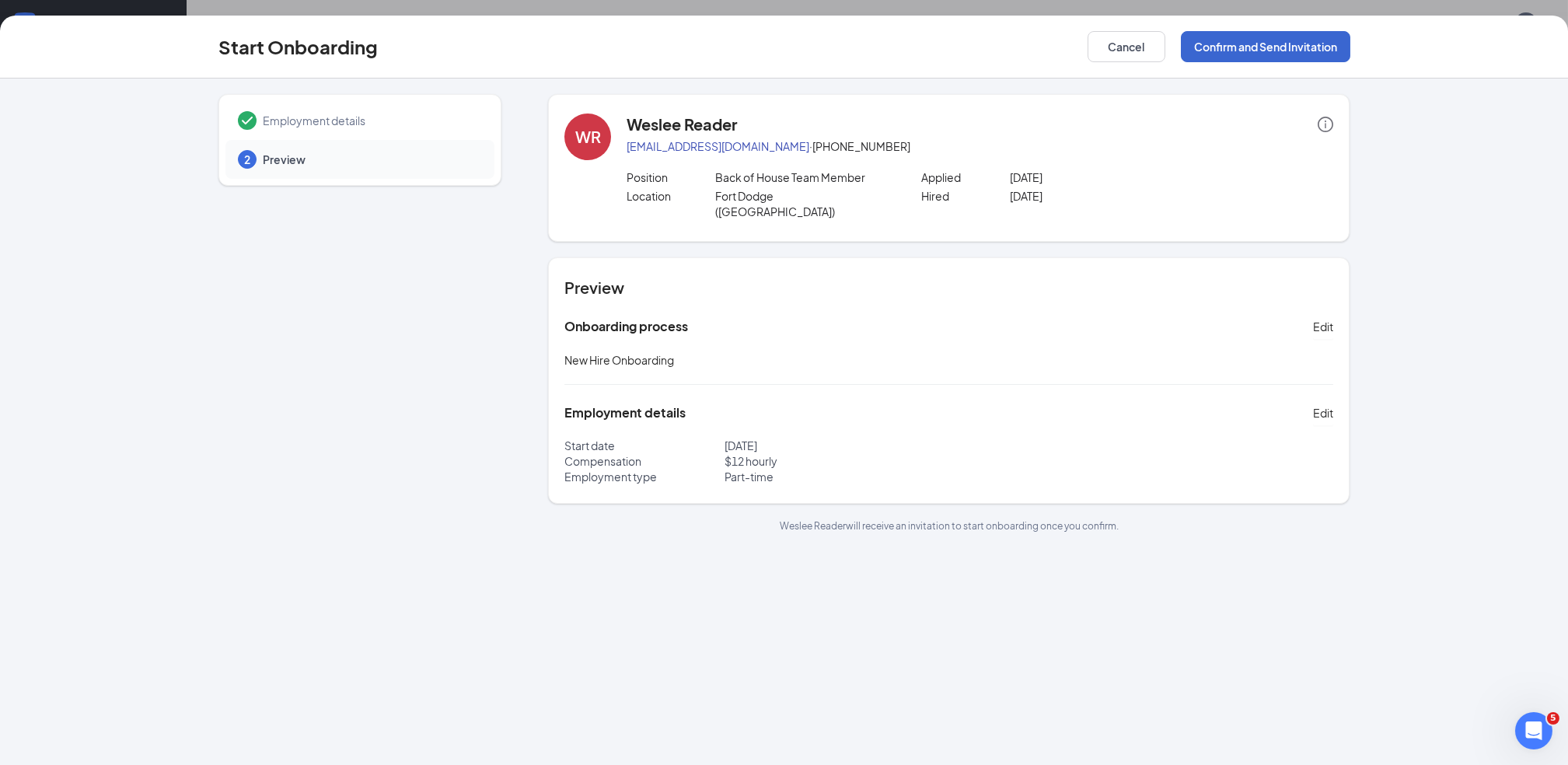
scroll to position [0, 0]
click at [1316, 50] on button "Confirm and Send Invitation" at bounding box center [1265, 47] width 170 height 32
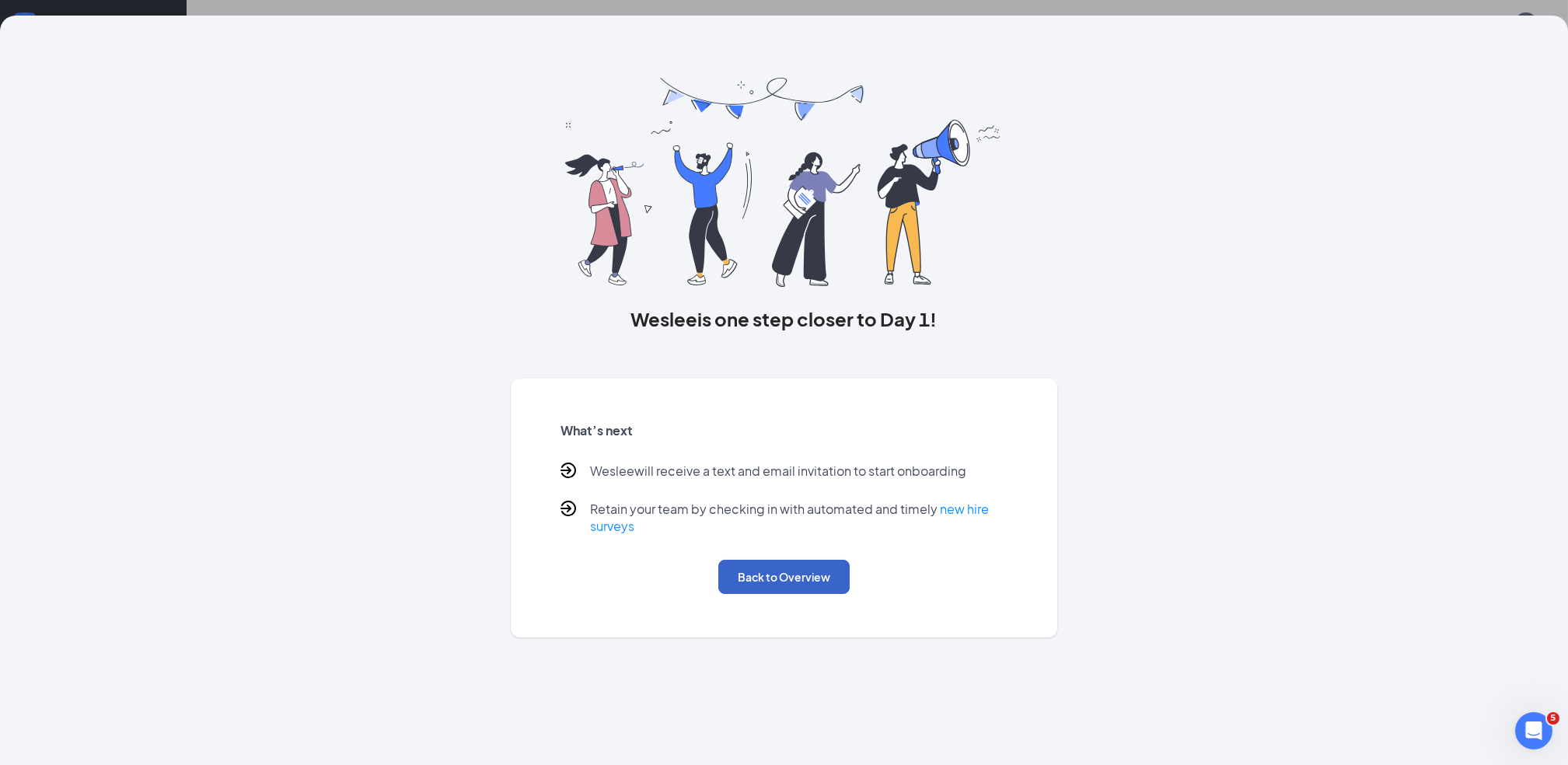
click at [813, 581] on button "Back to Overview" at bounding box center [784, 577] width 131 height 34
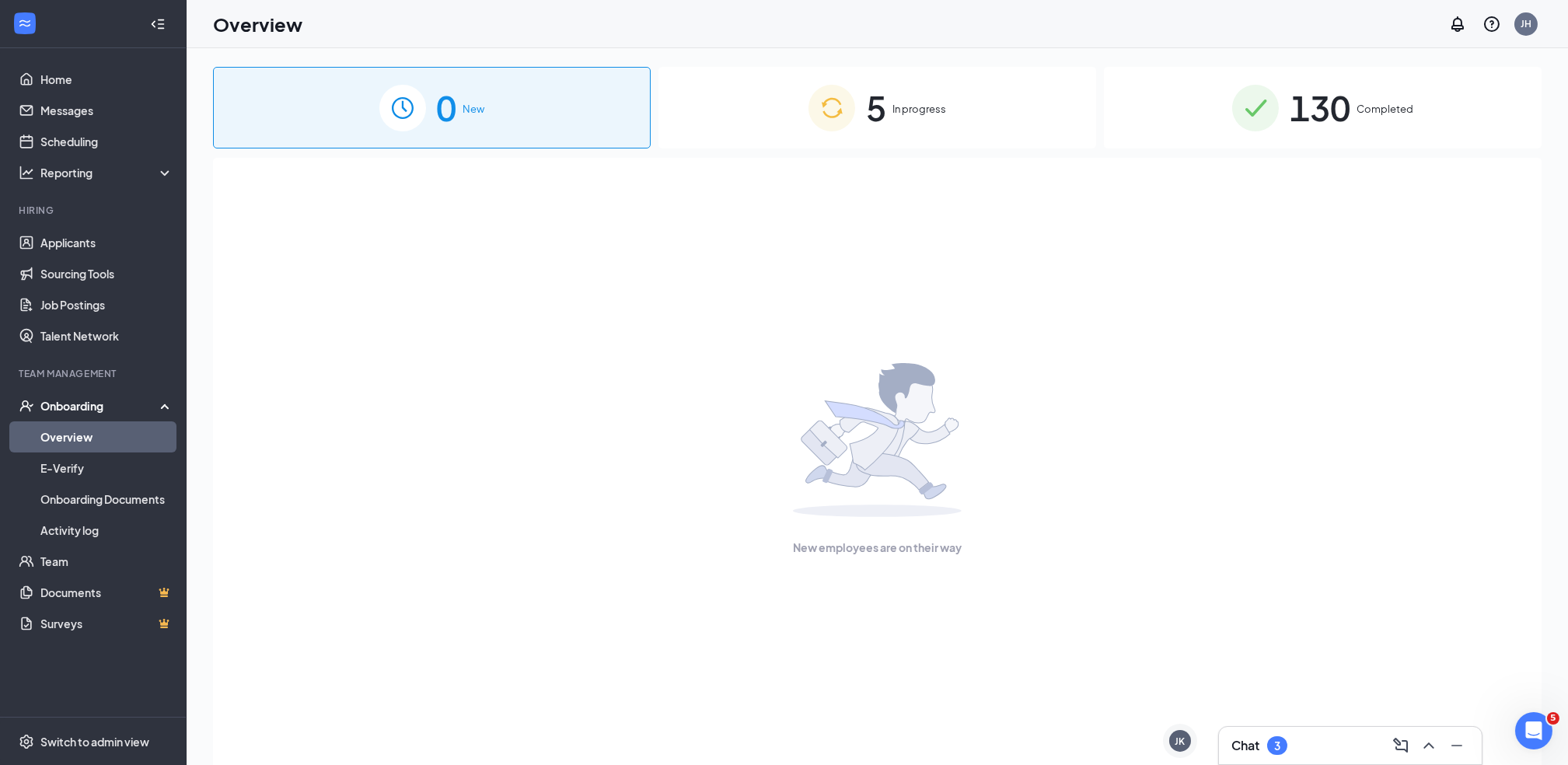
click at [1313, 748] on div "Chat 3" at bounding box center [1350, 746] width 238 height 25
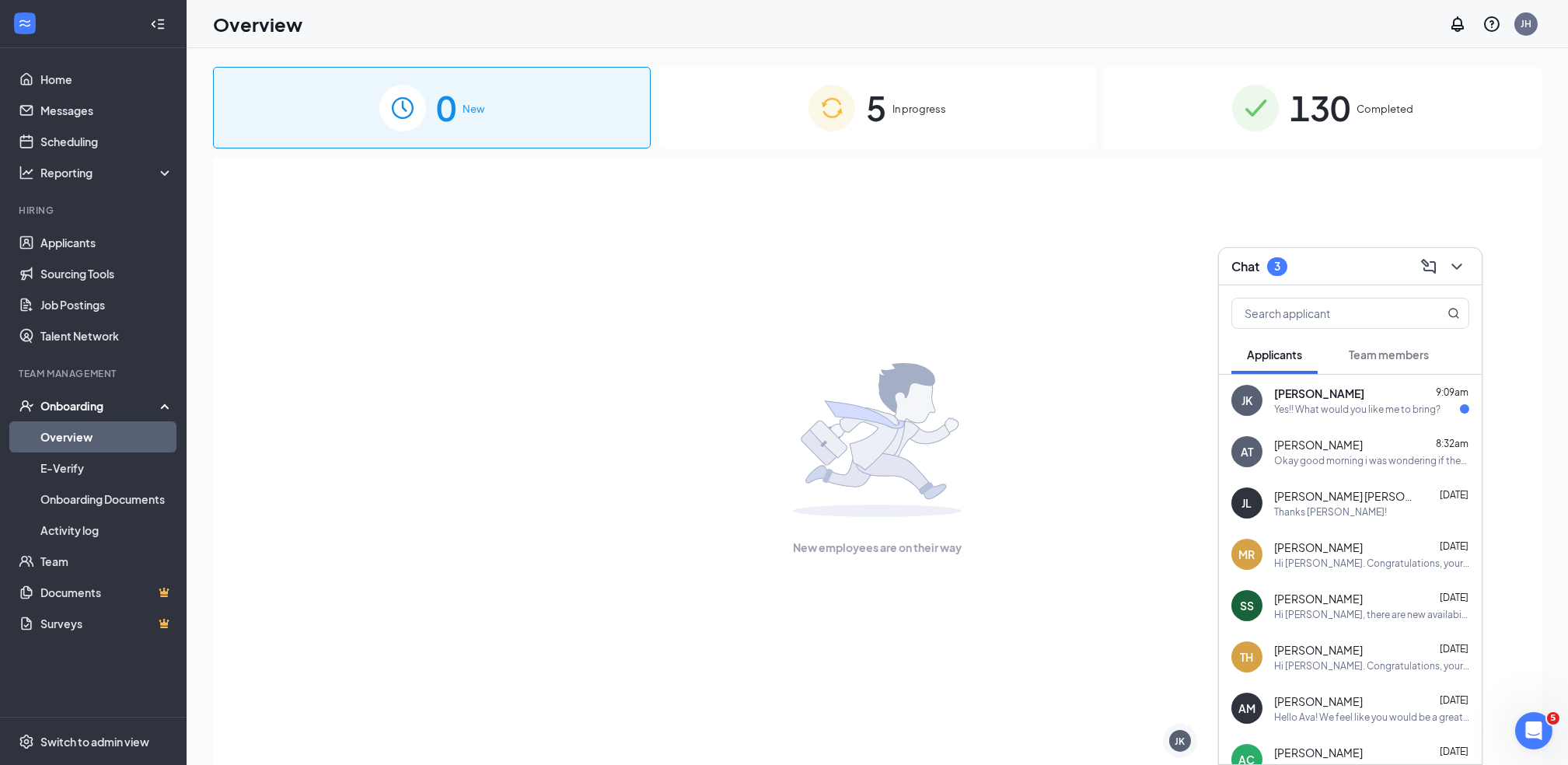
click at [1340, 389] on span "[PERSON_NAME]" at bounding box center [1319, 394] width 90 height 16
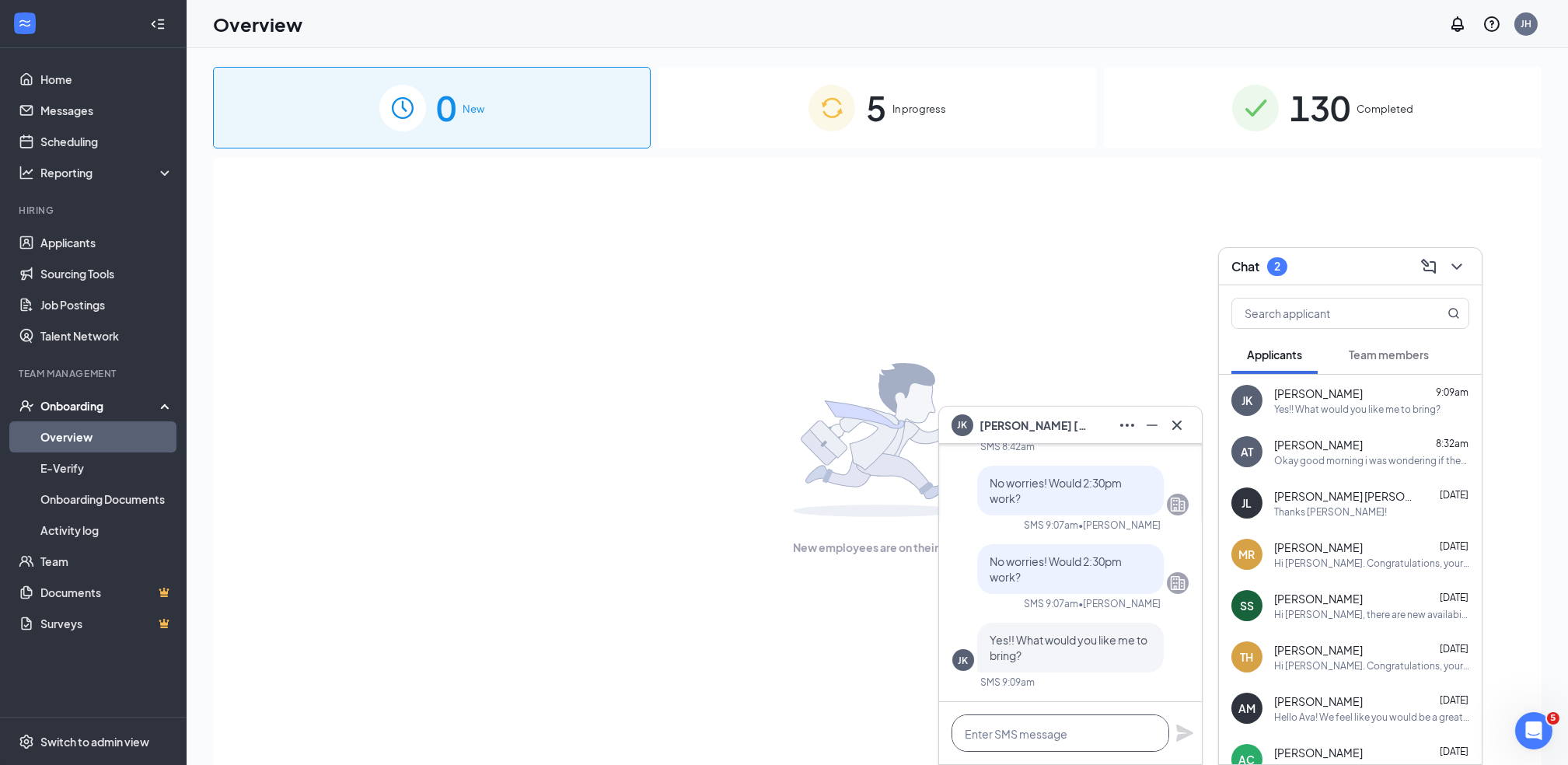
click at [1024, 749] on textarea at bounding box center [1060, 733] width 218 height 38
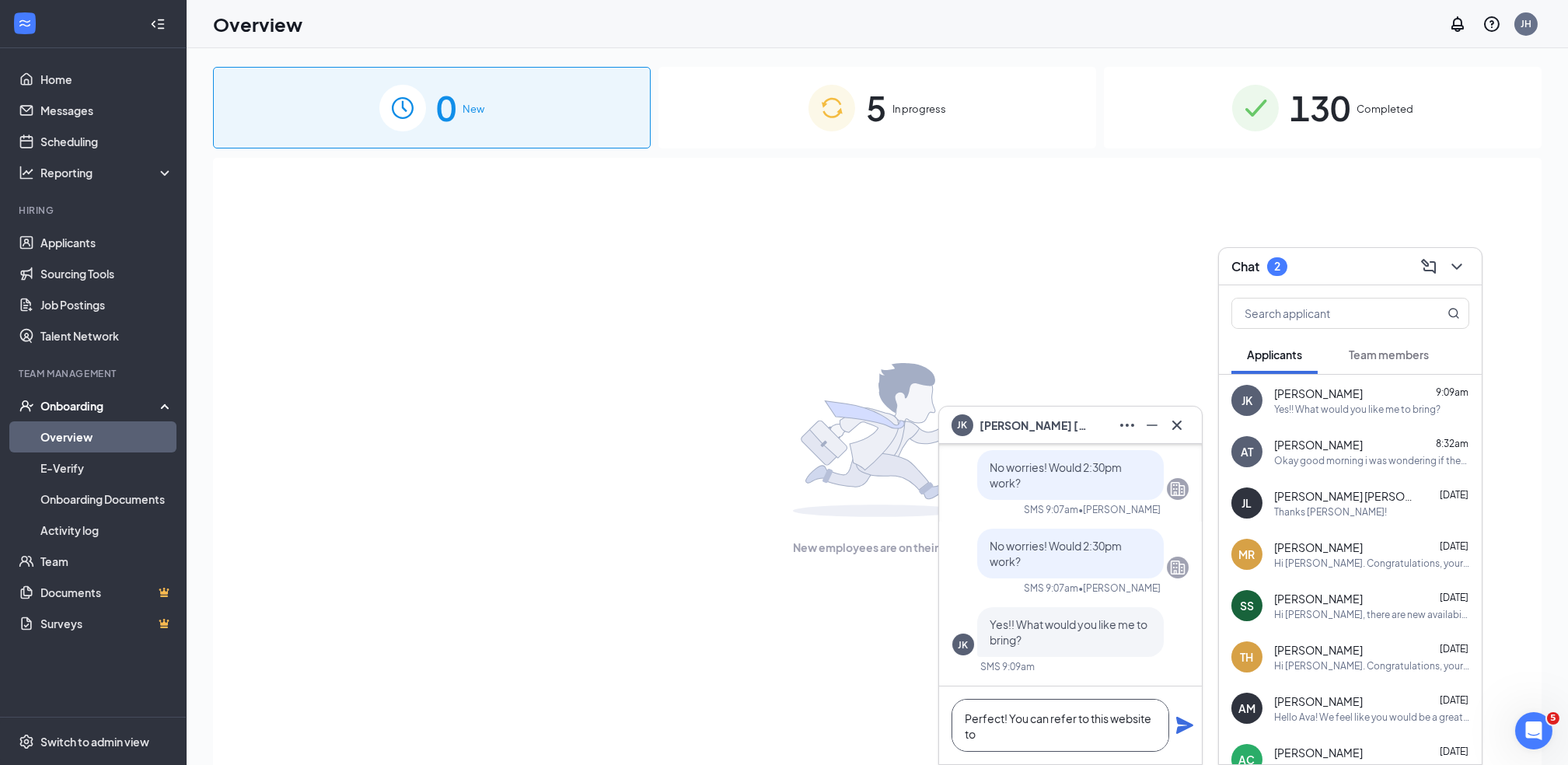
scroll to position [1, 0]
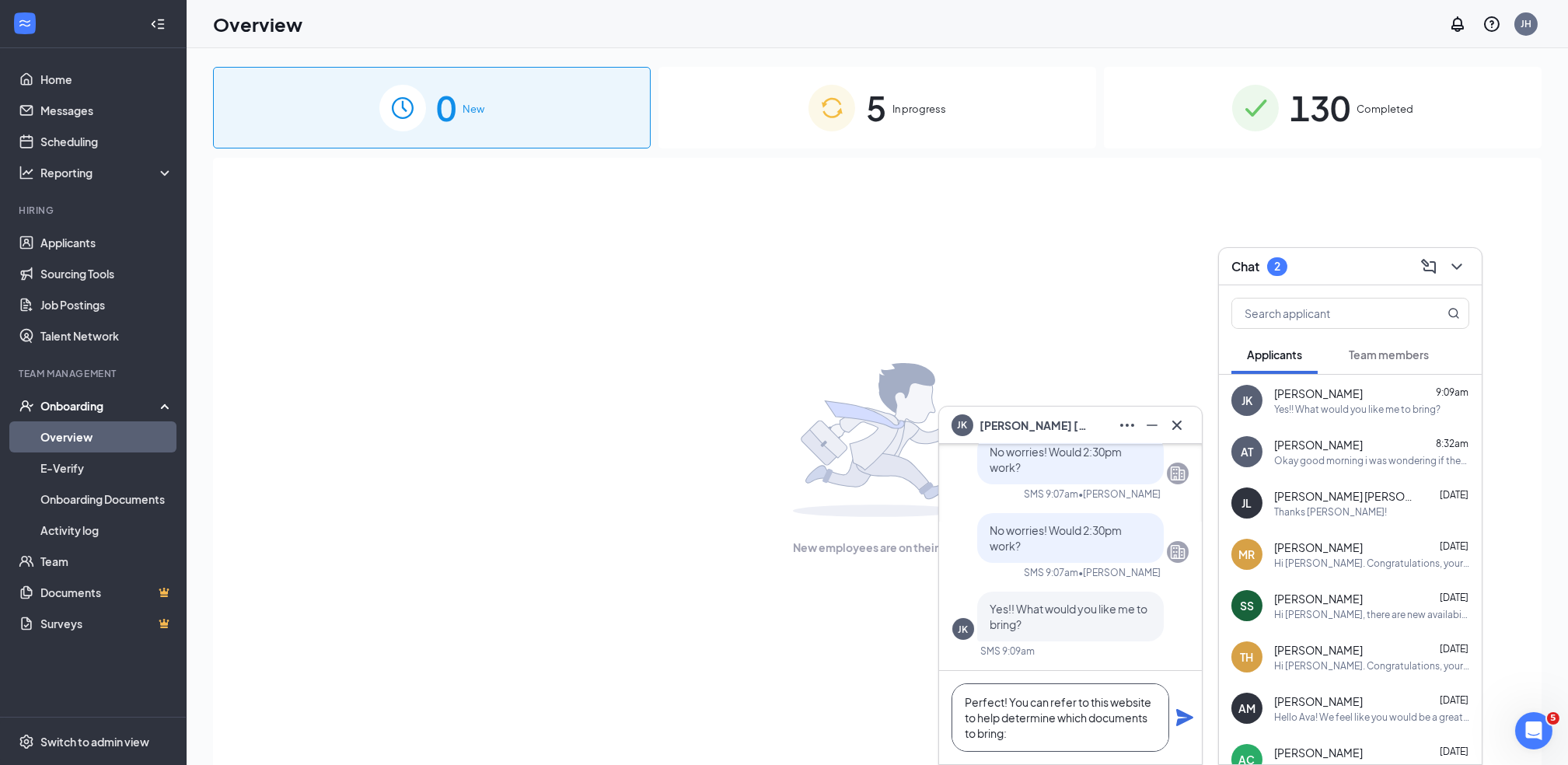
paste textarea "[URL][DOMAIN_NAME]"
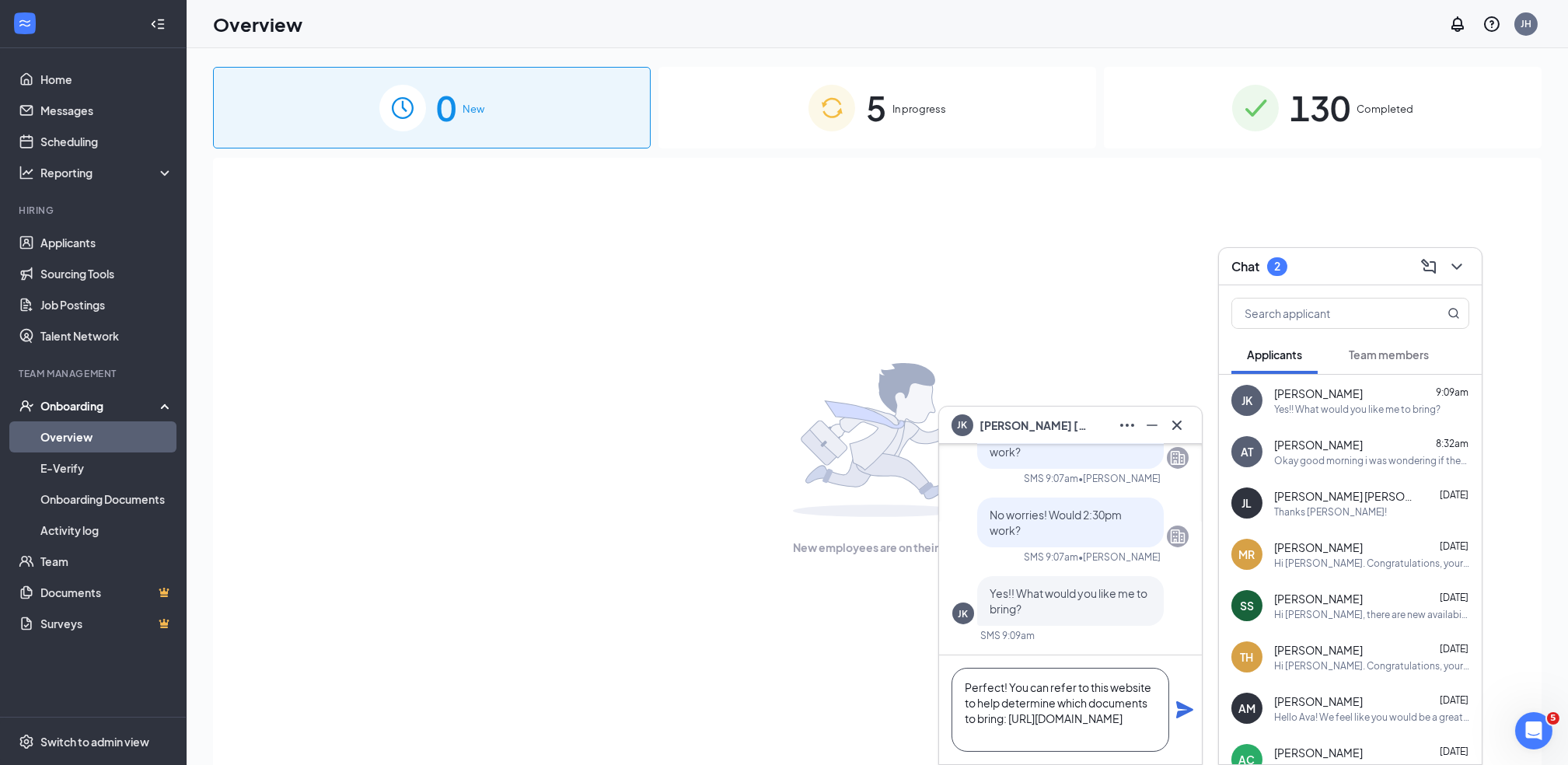
type textarea "Perfect! You can refer to this website to help determine which documents to bri…"
click at [1179, 706] on icon "Plane" at bounding box center [1185, 710] width 18 height 18
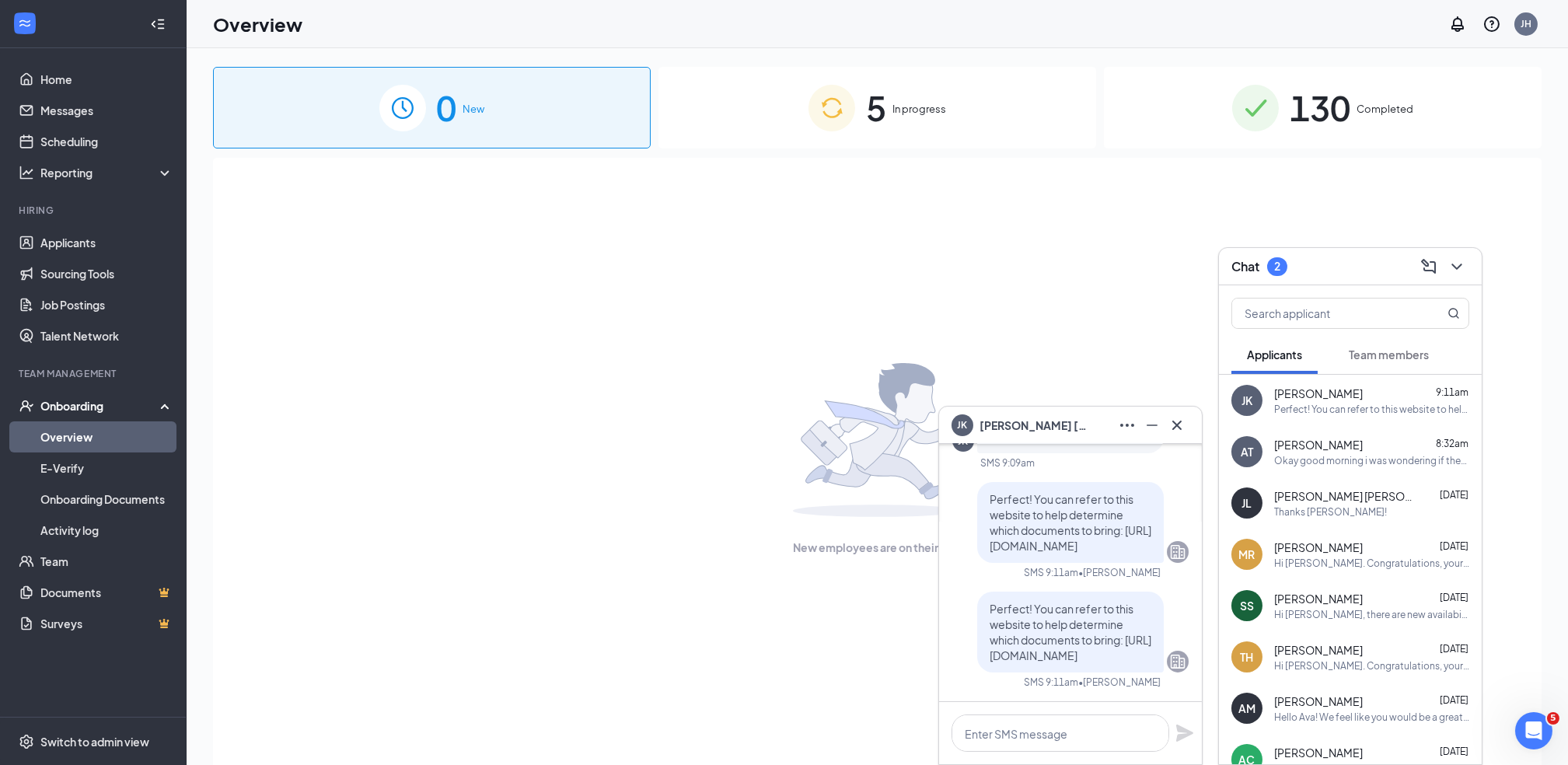
click at [1414, 358] on span "Team members" at bounding box center [1388, 354] width 80 height 14
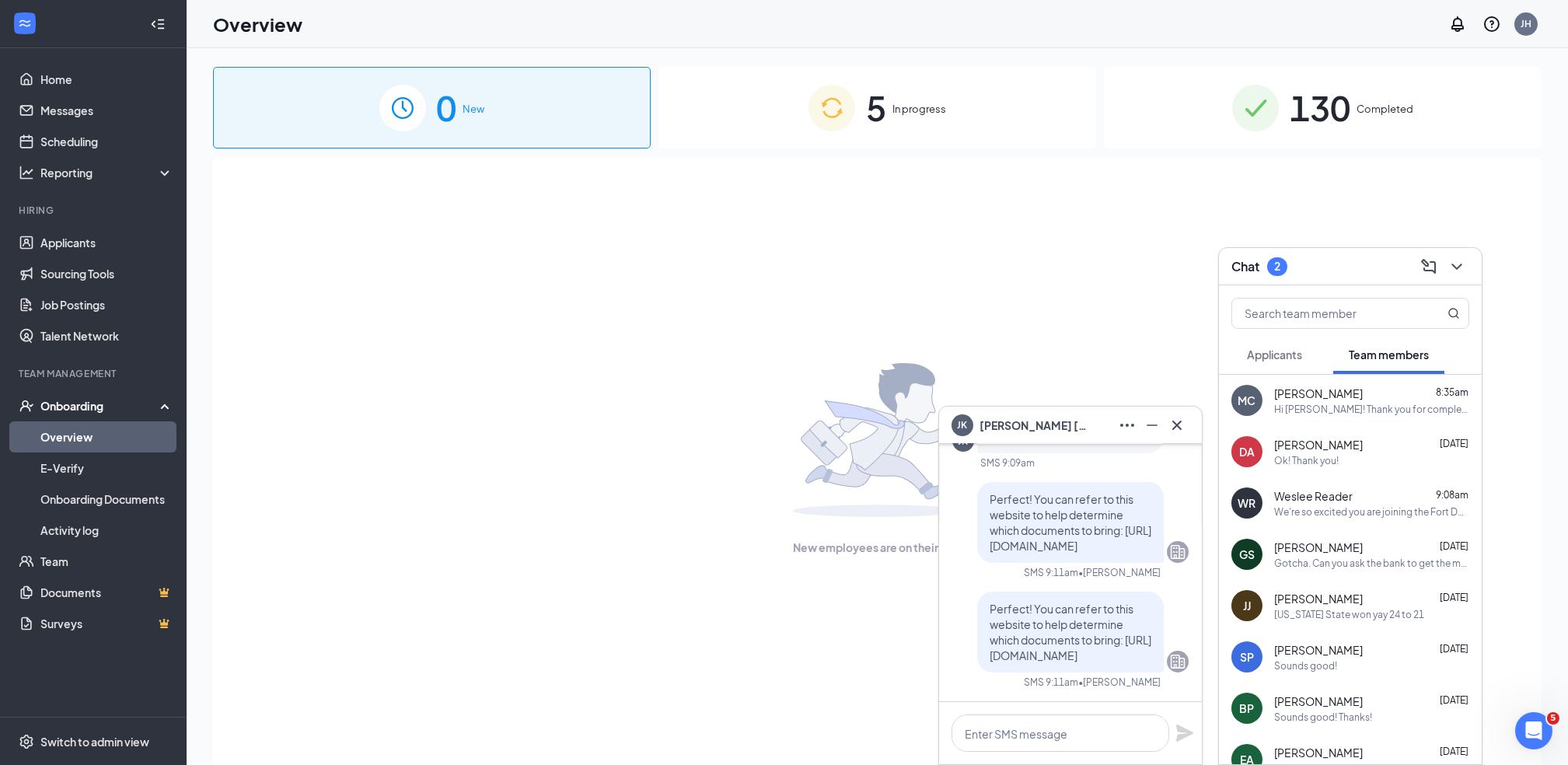
click at [1320, 266] on div "Chat 2" at bounding box center [1350, 266] width 238 height 25
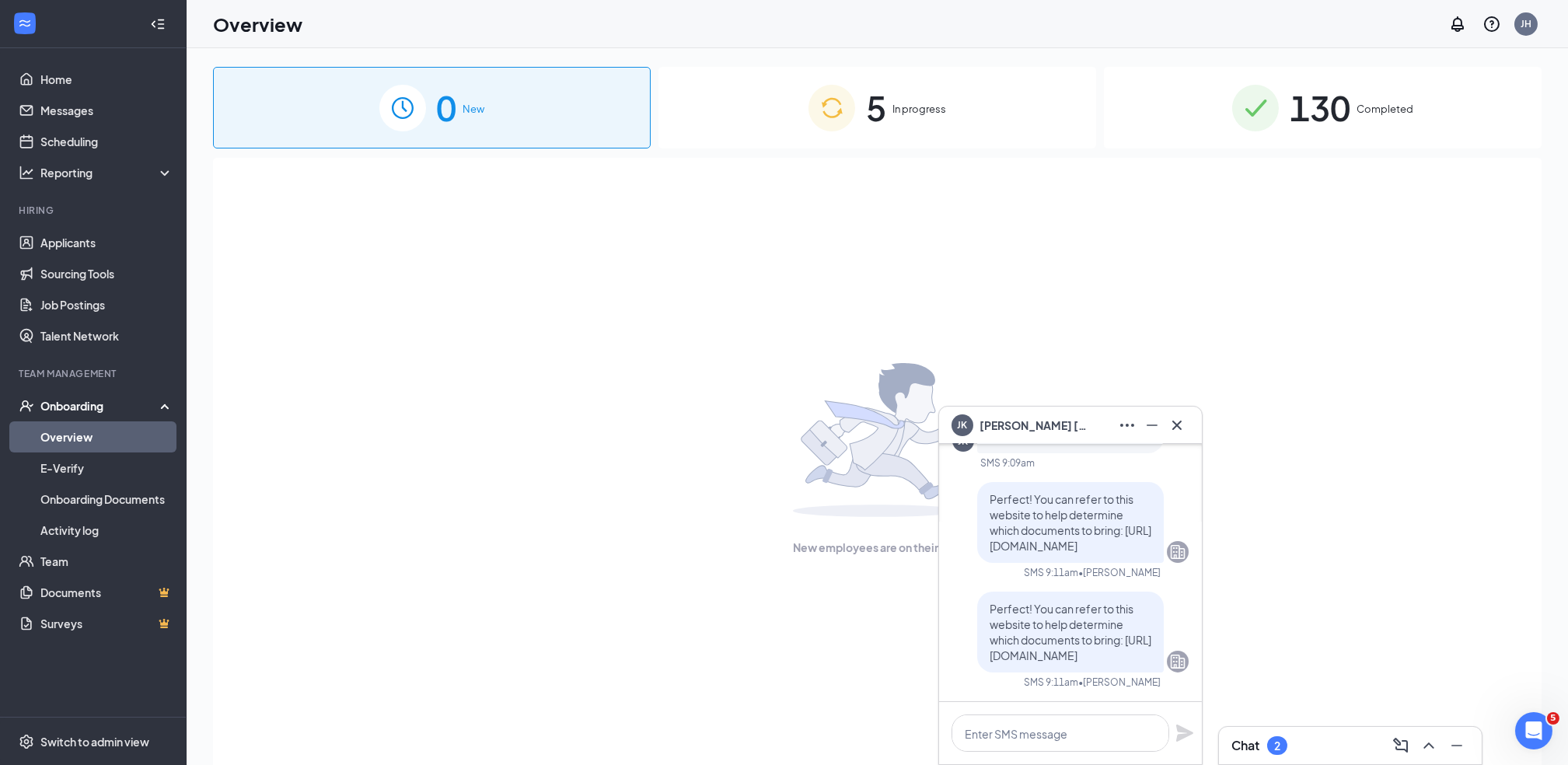
click at [1081, 421] on div "[PERSON_NAME] Jaidynn [PERSON_NAME]" at bounding box center [1070, 425] width 238 height 25
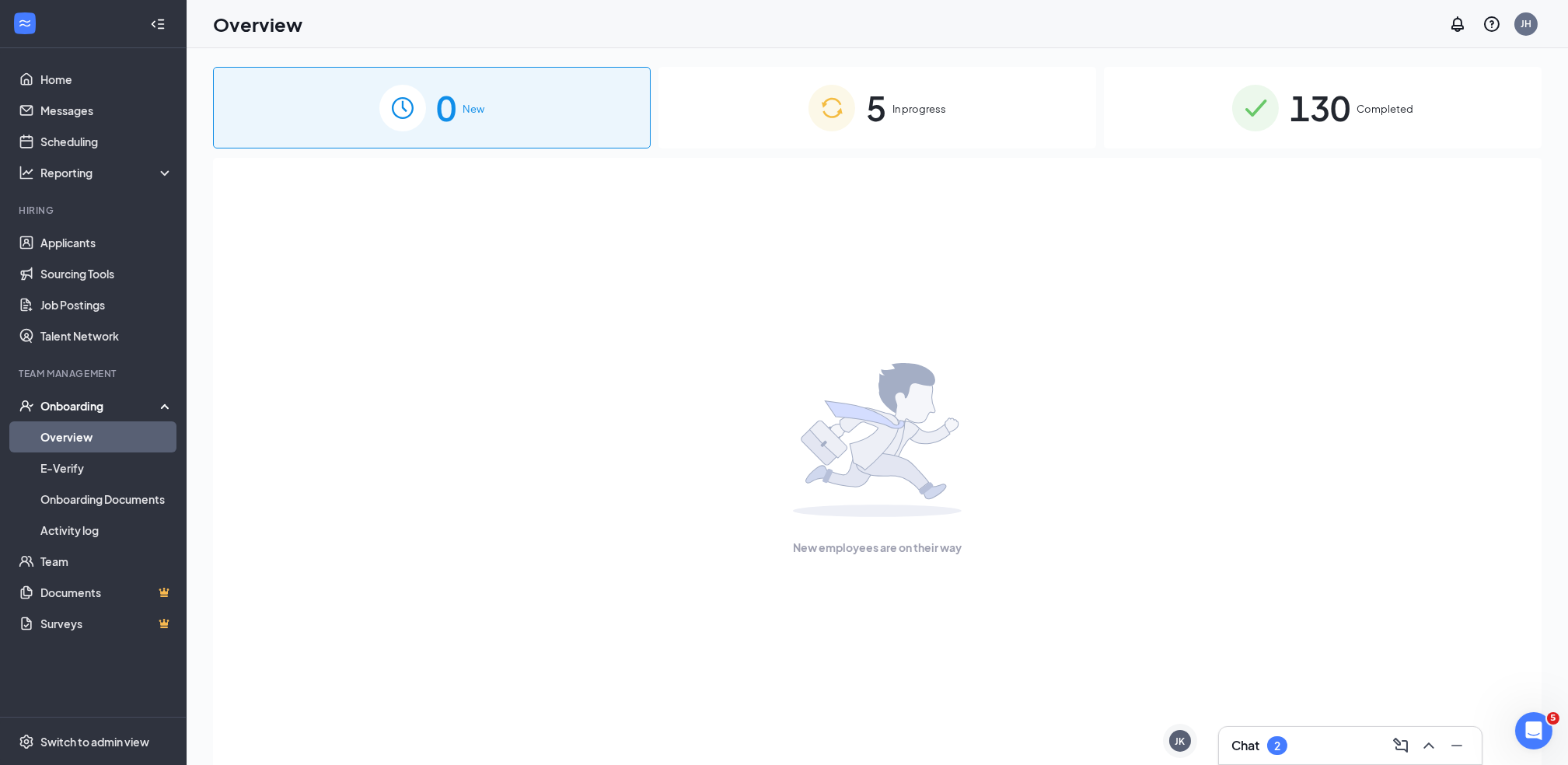
click at [1294, 737] on div "Chat 2" at bounding box center [1350, 746] width 238 height 25
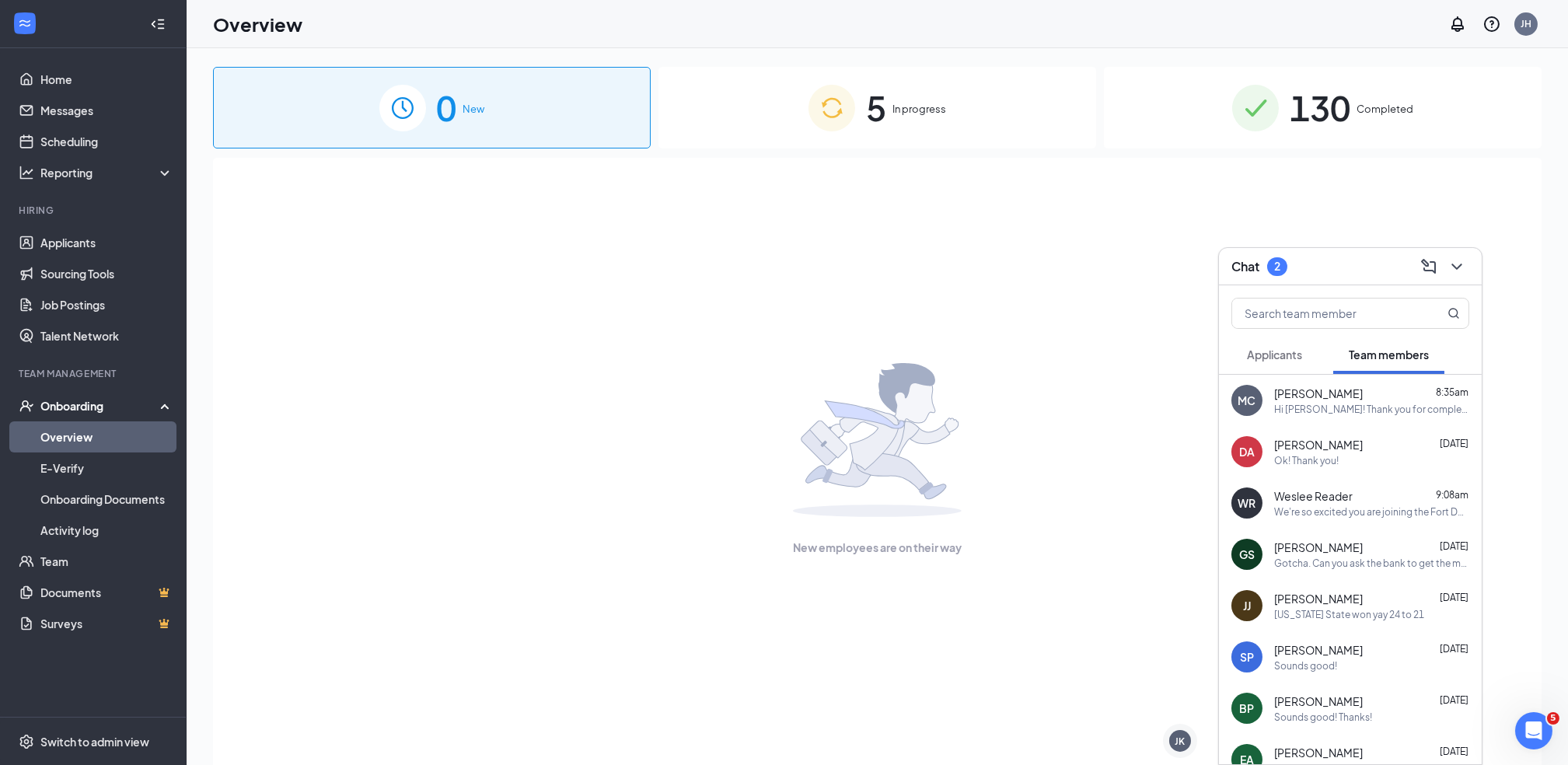
click at [1325, 262] on div "Chat 2" at bounding box center [1350, 266] width 238 height 25
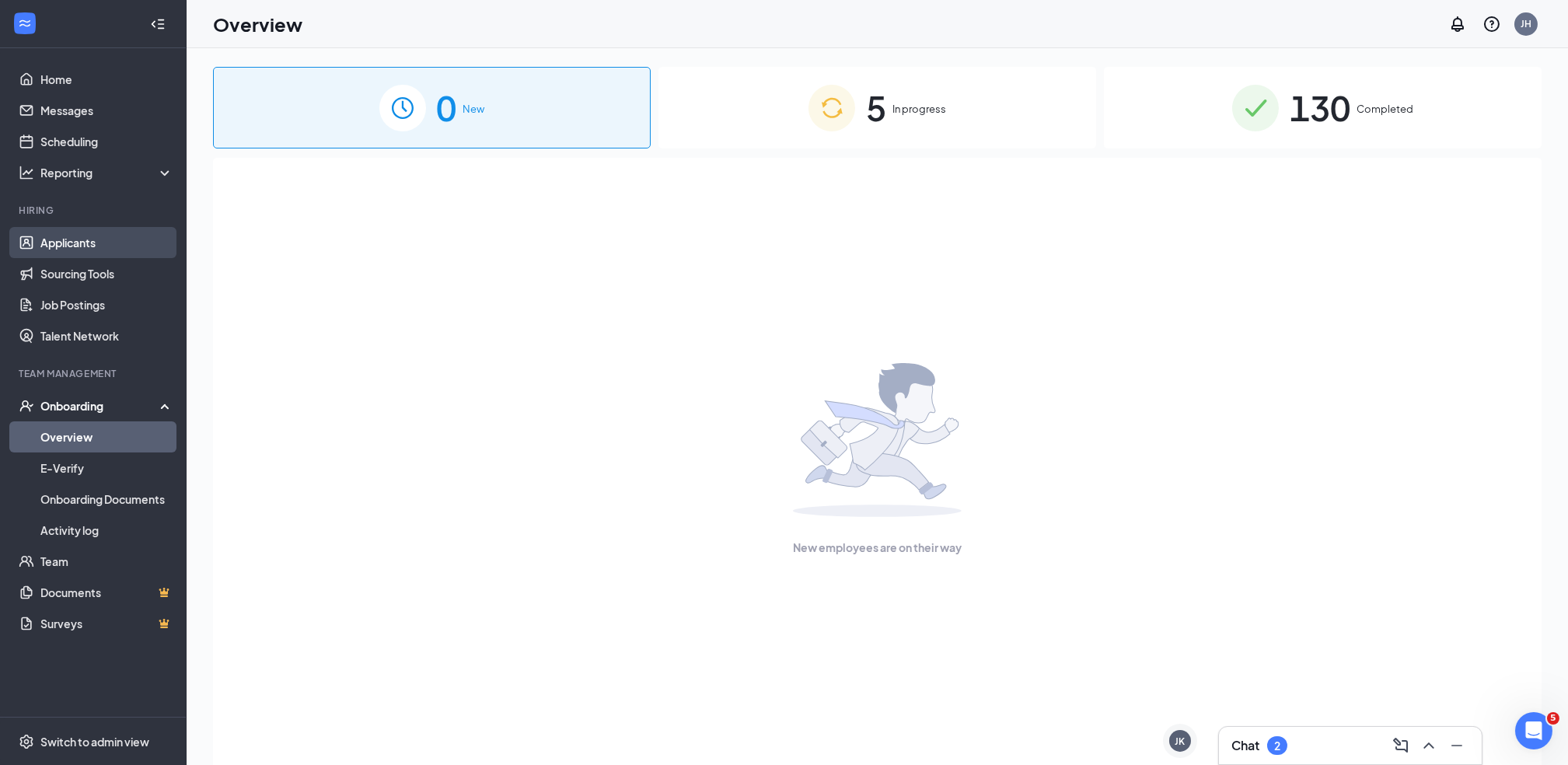
click at [68, 248] on link "Applicants" at bounding box center [107, 242] width 133 height 32
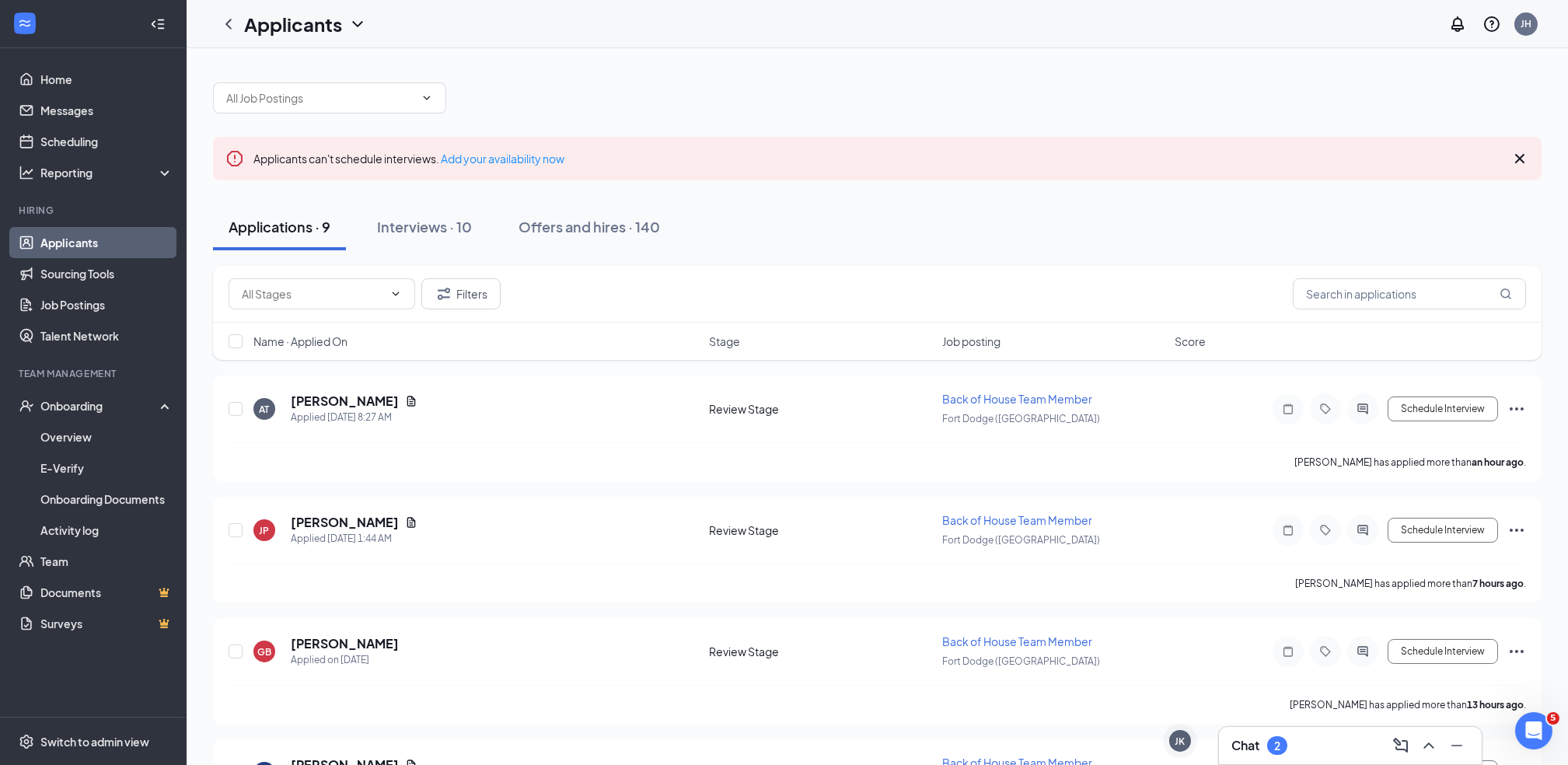
click at [1309, 733] on div "Chat 2" at bounding box center [1350, 746] width 238 height 25
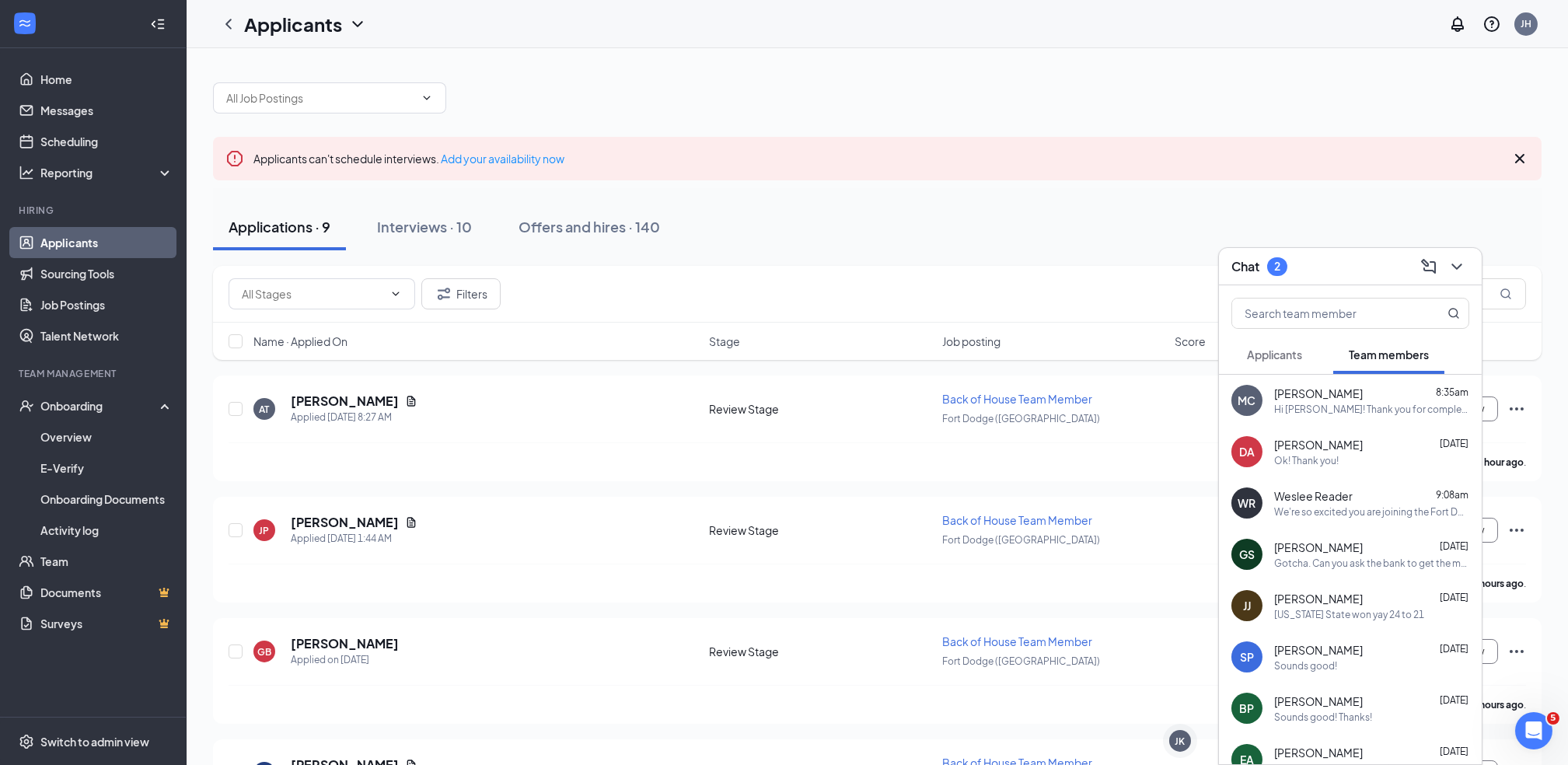
click at [1283, 365] on button "Applicants" at bounding box center [1274, 354] width 87 height 39
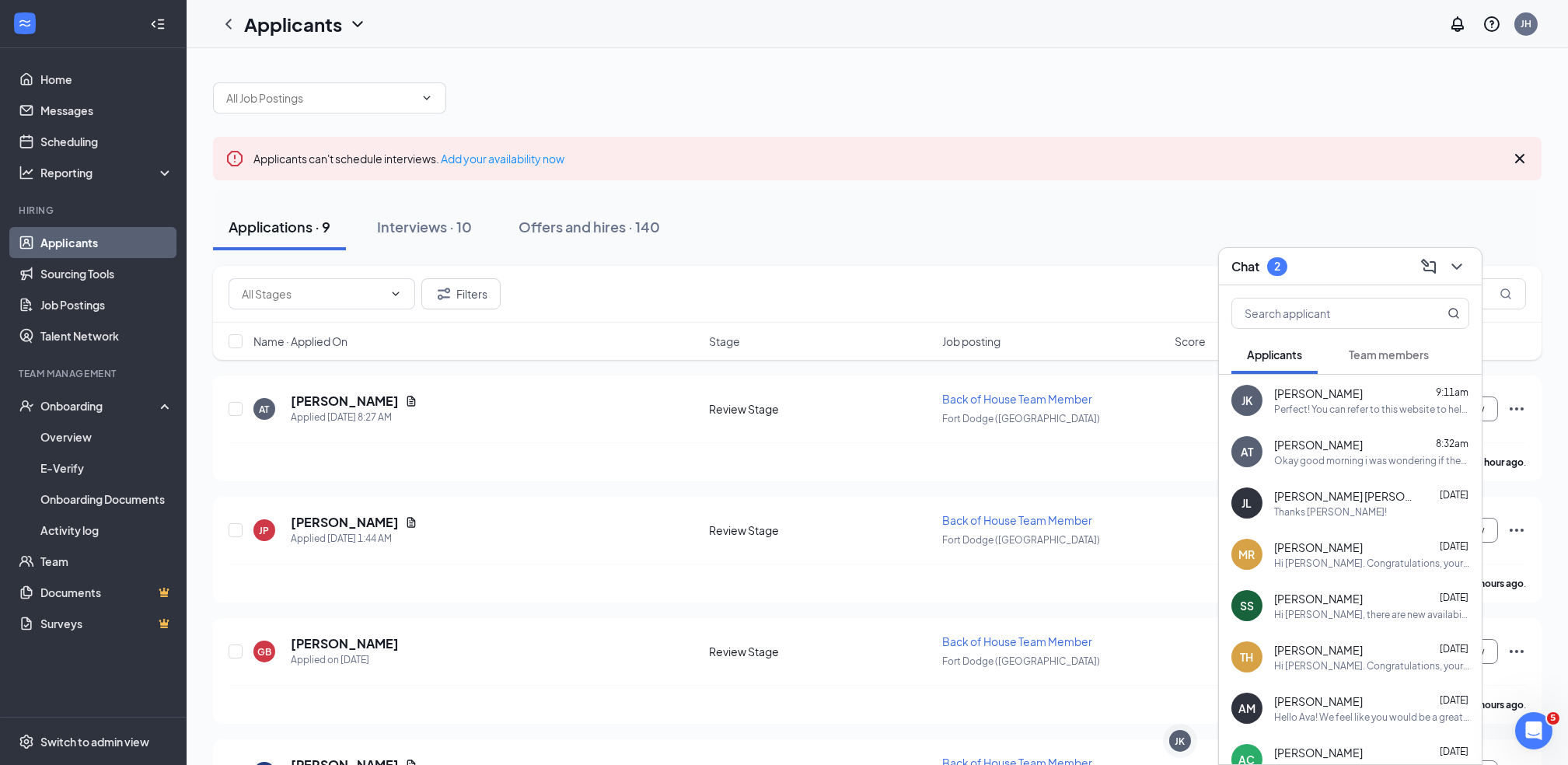
click at [1283, 365] on button "Applicants" at bounding box center [1274, 354] width 87 height 39
